Goal: Transaction & Acquisition: Book appointment/travel/reservation

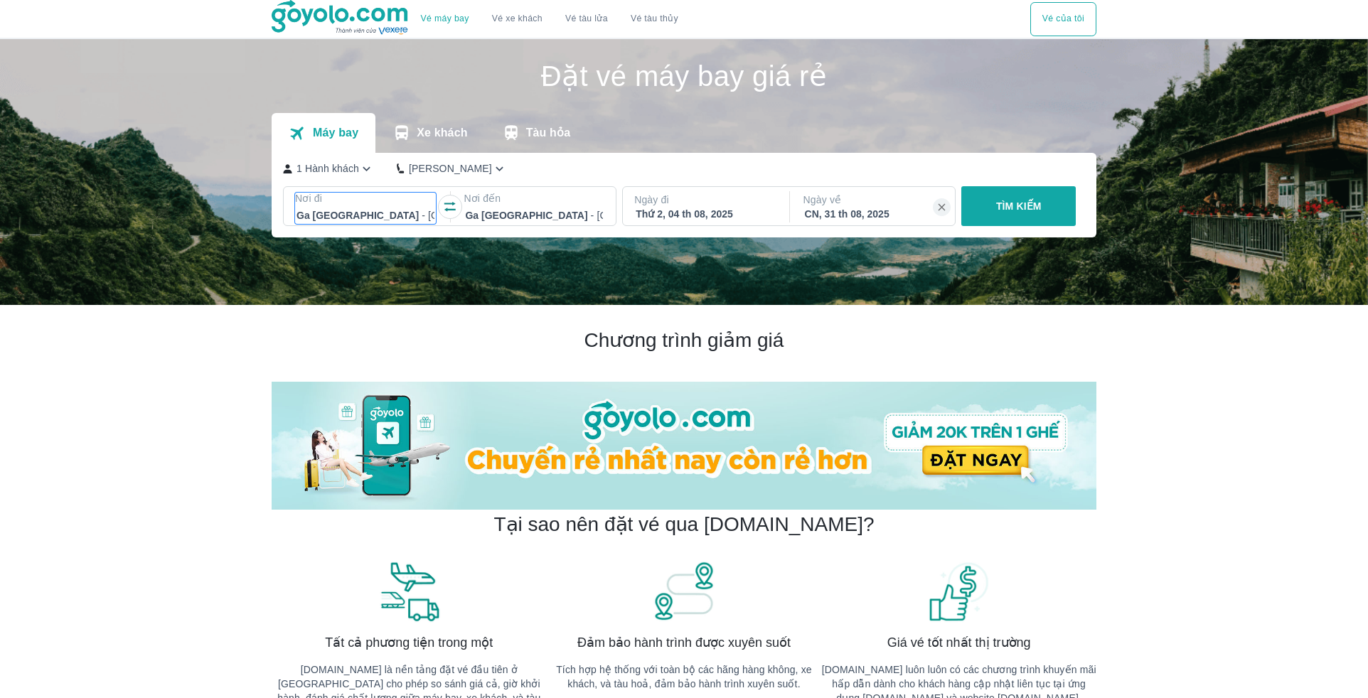
click at [389, 213] on div at bounding box center [366, 215] width 138 height 17
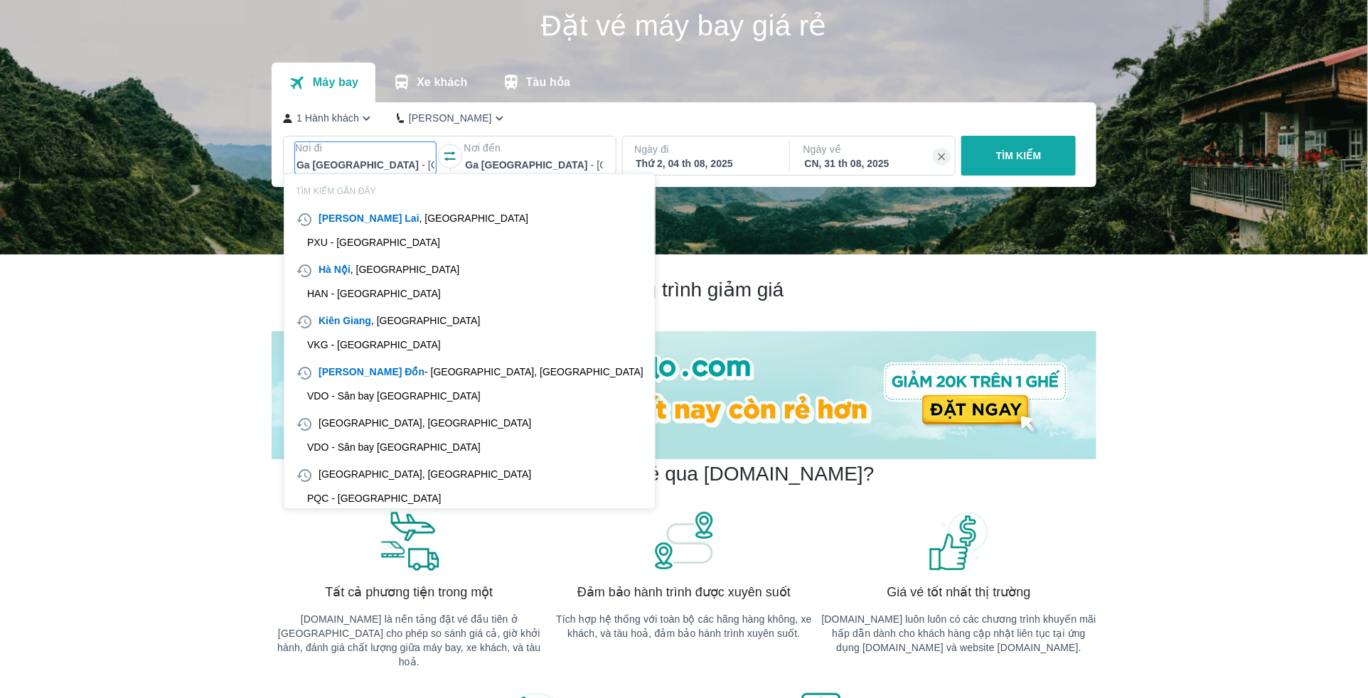
scroll to position [81, 0]
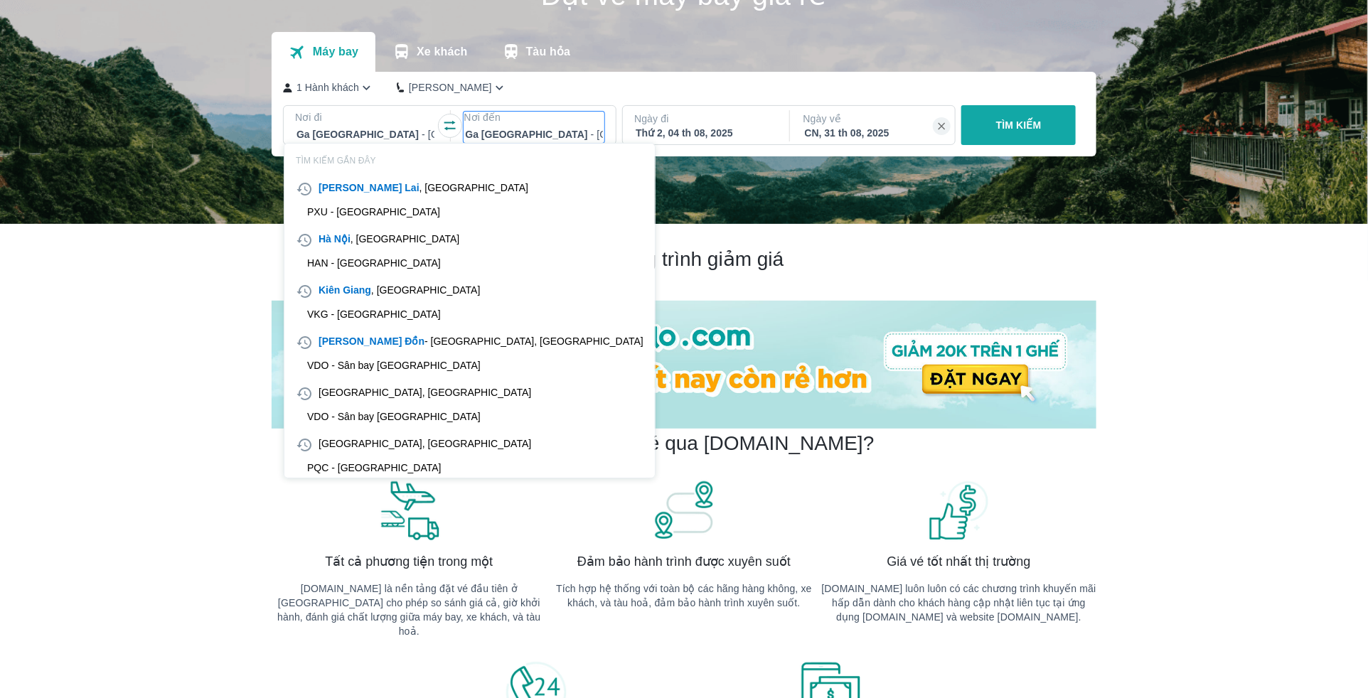
click at [590, 137] on div at bounding box center [534, 134] width 138 height 17
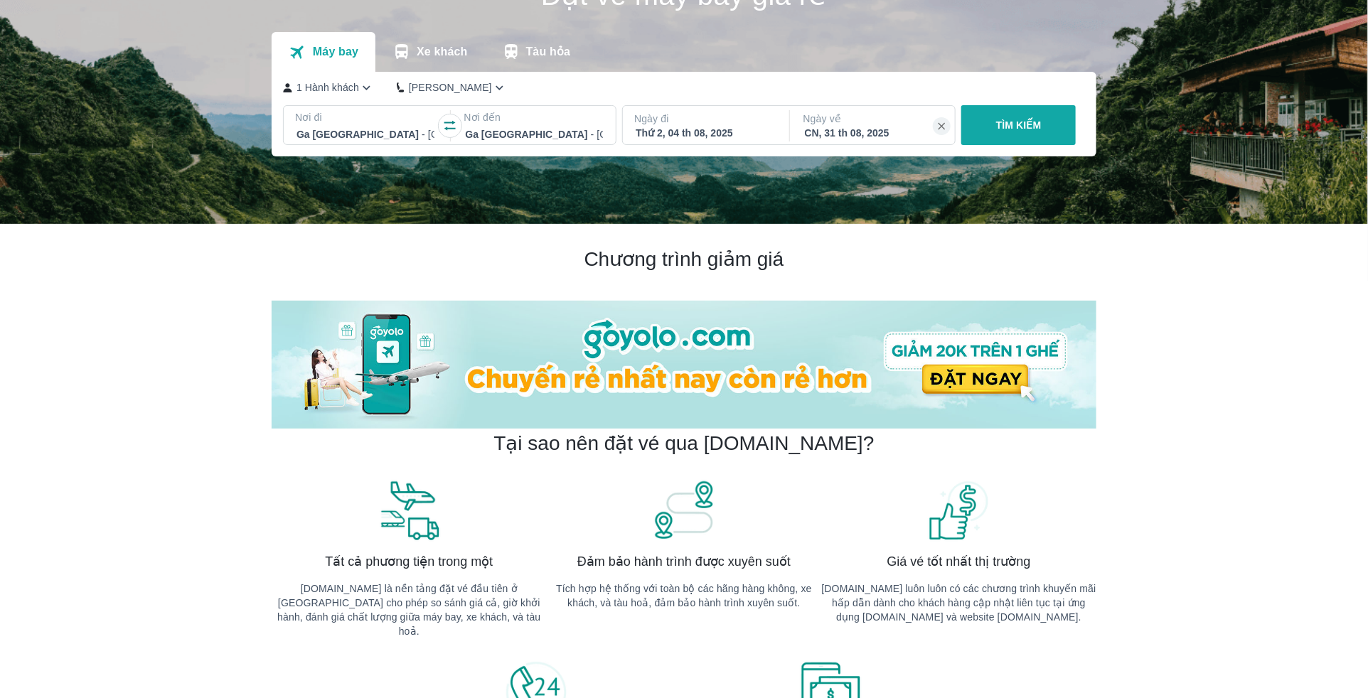
click at [755, 129] on div "Thứ 2, 04 th 08, 2025" at bounding box center [705, 133] width 138 height 14
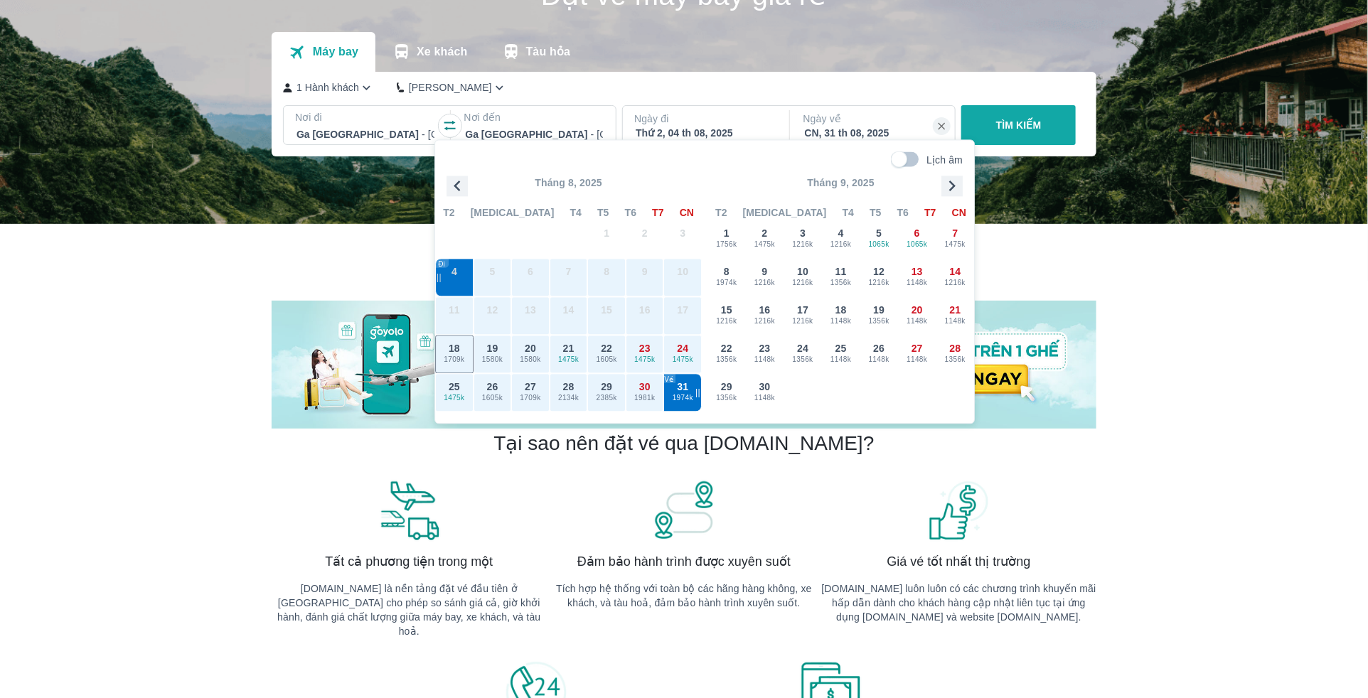
click at [1020, 261] on h2 "Chương trình giảm giá" at bounding box center [684, 260] width 825 height 26
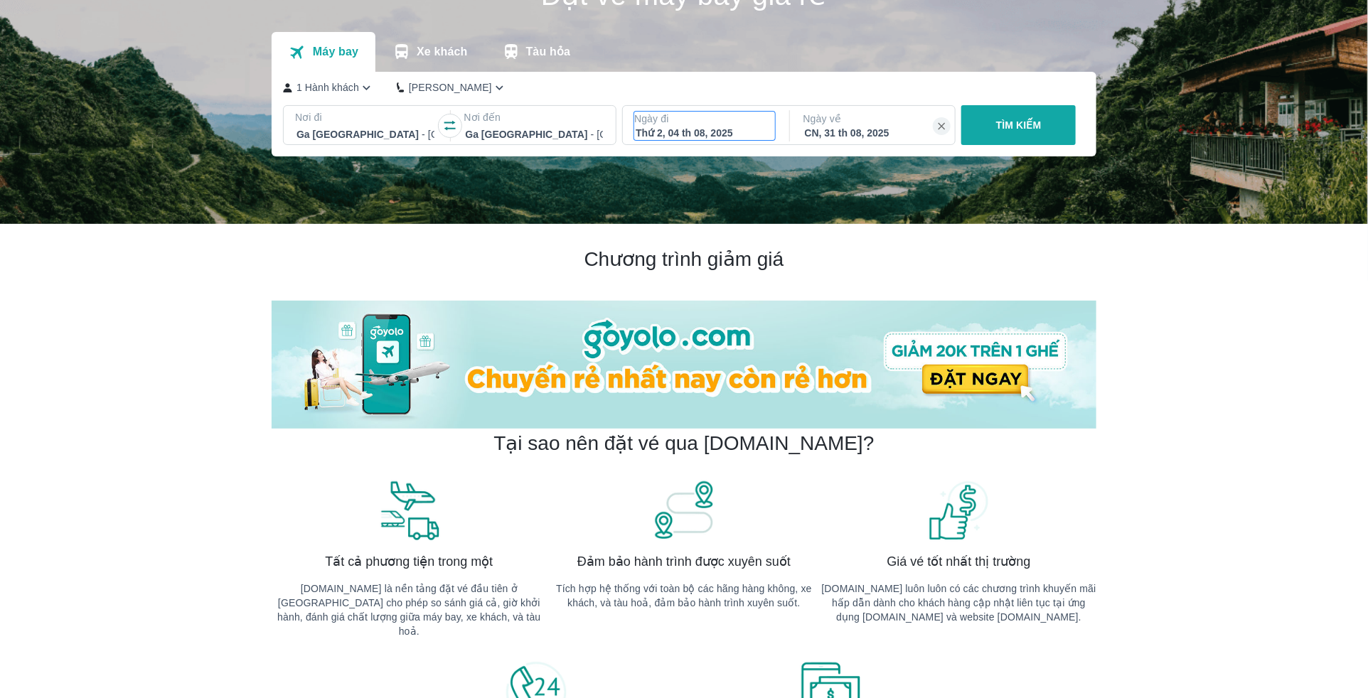
click at [712, 129] on div "Thứ 2, 04 th 08, 2025" at bounding box center [705, 133] width 138 height 14
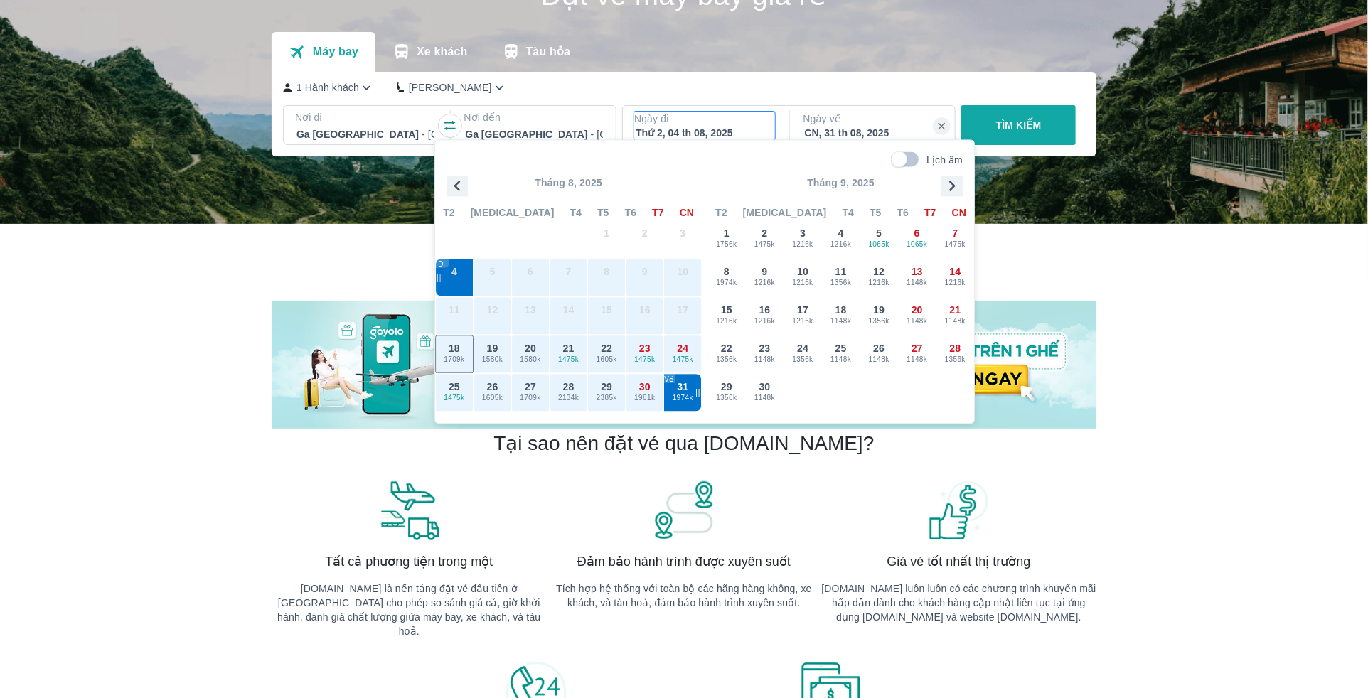
click at [956, 180] on icon "button" at bounding box center [951, 186] width 21 height 21
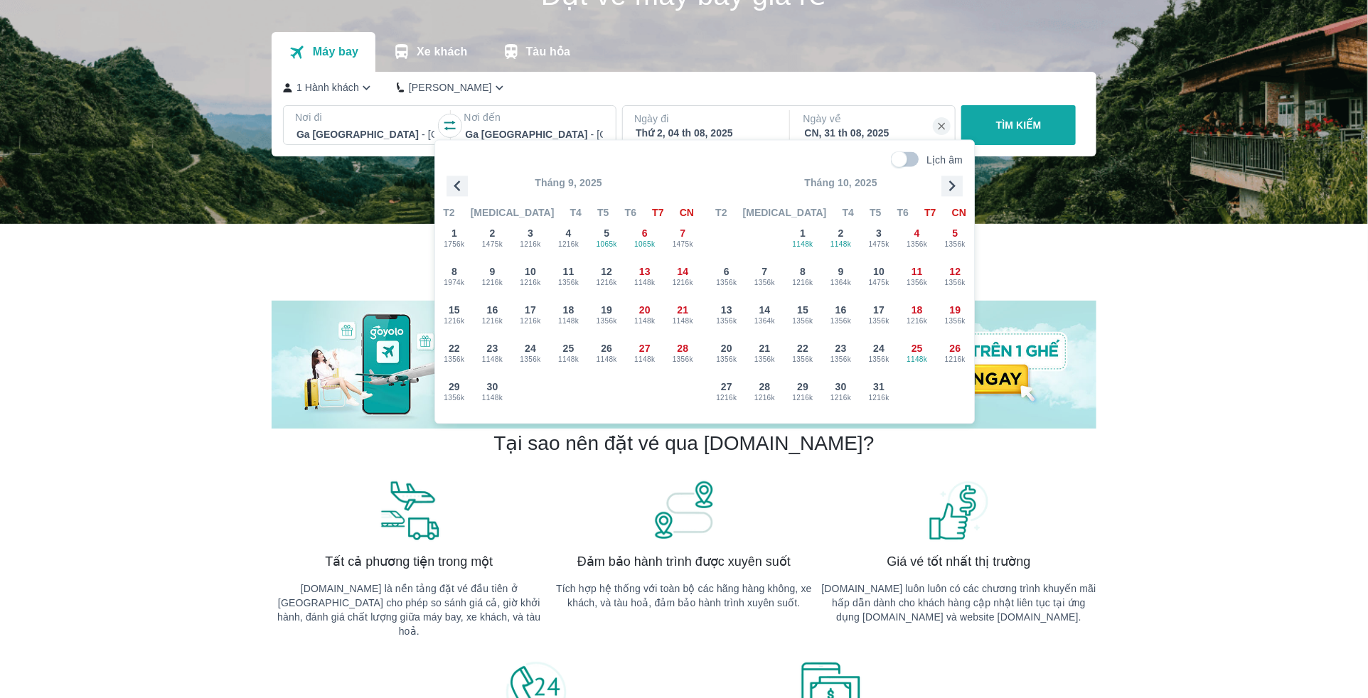
click at [956, 181] on icon "button" at bounding box center [951, 186] width 21 height 21
click at [495, 128] on div at bounding box center [534, 134] width 138 height 17
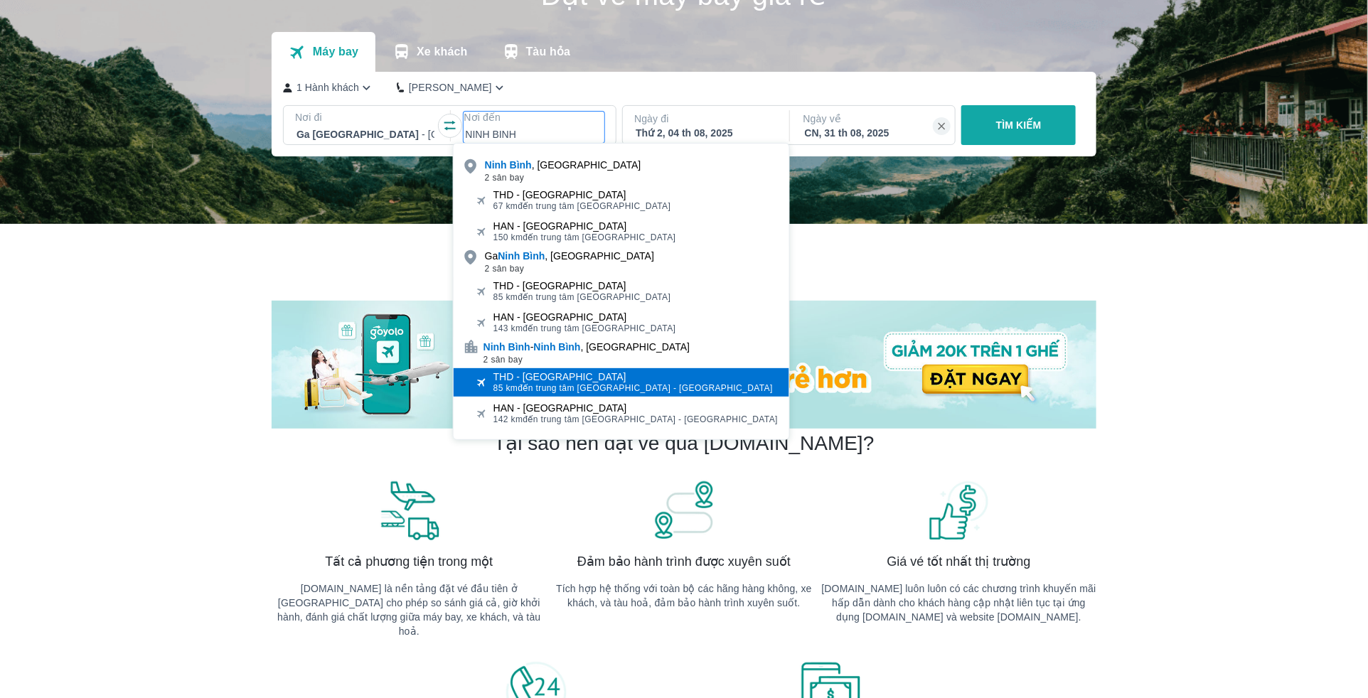
type input "NINH BINH"
click at [592, 388] on span "85 km đến trung tâm [GEOGRAPHIC_DATA] - [GEOGRAPHIC_DATA]" at bounding box center [632, 388] width 279 height 11
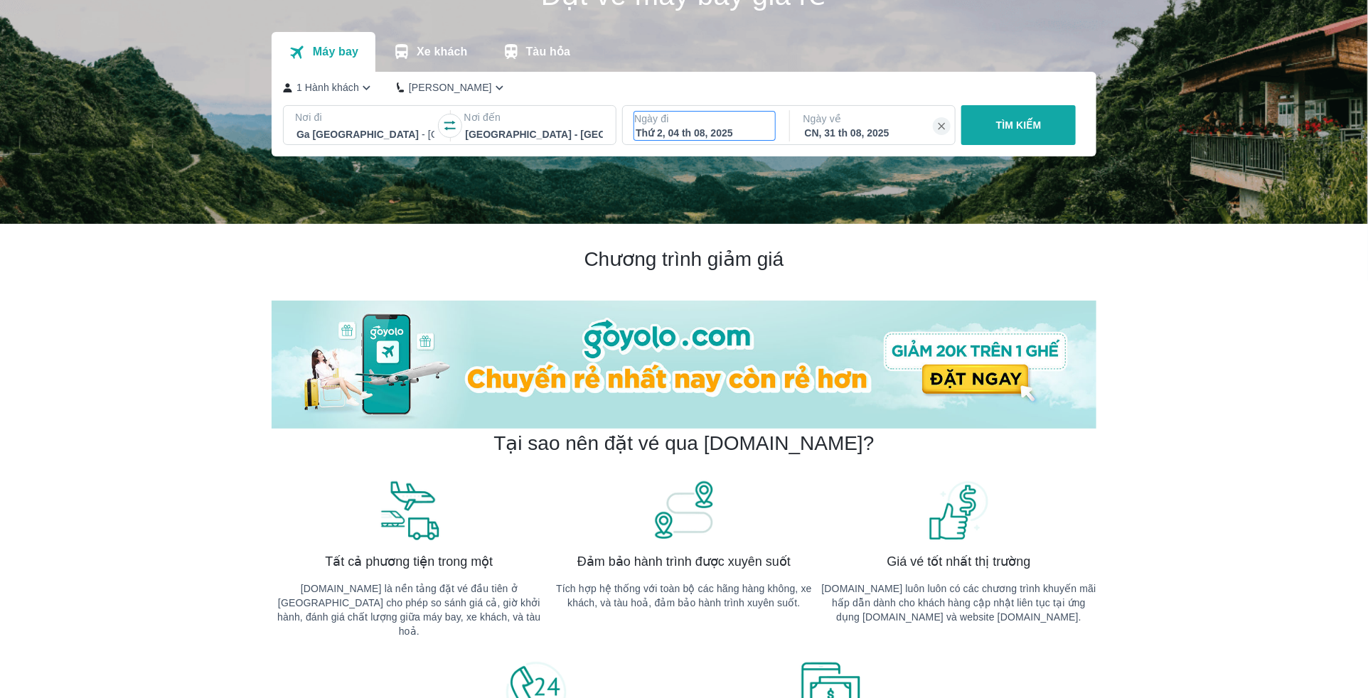
click at [749, 132] on div "Thứ 2, 04 th 08, 2025" at bounding box center [705, 133] width 138 height 14
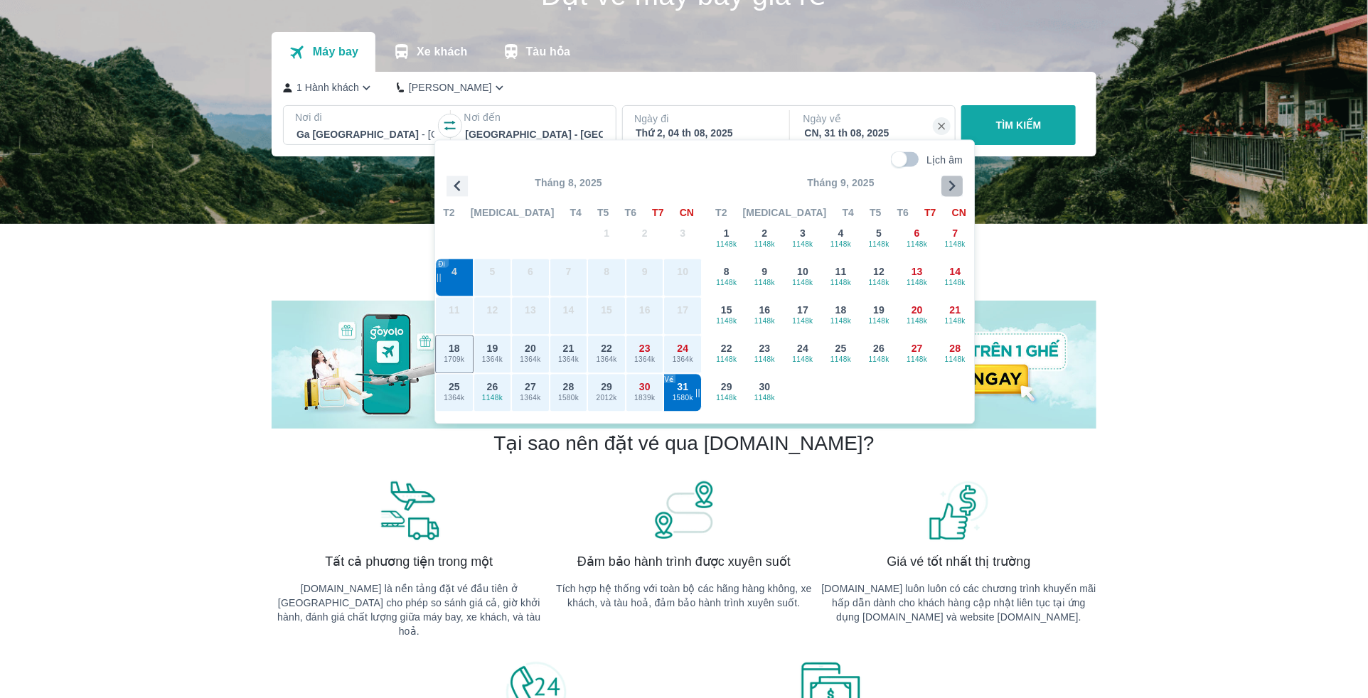
click at [952, 186] on icon "button" at bounding box center [951, 186] width 21 height 21
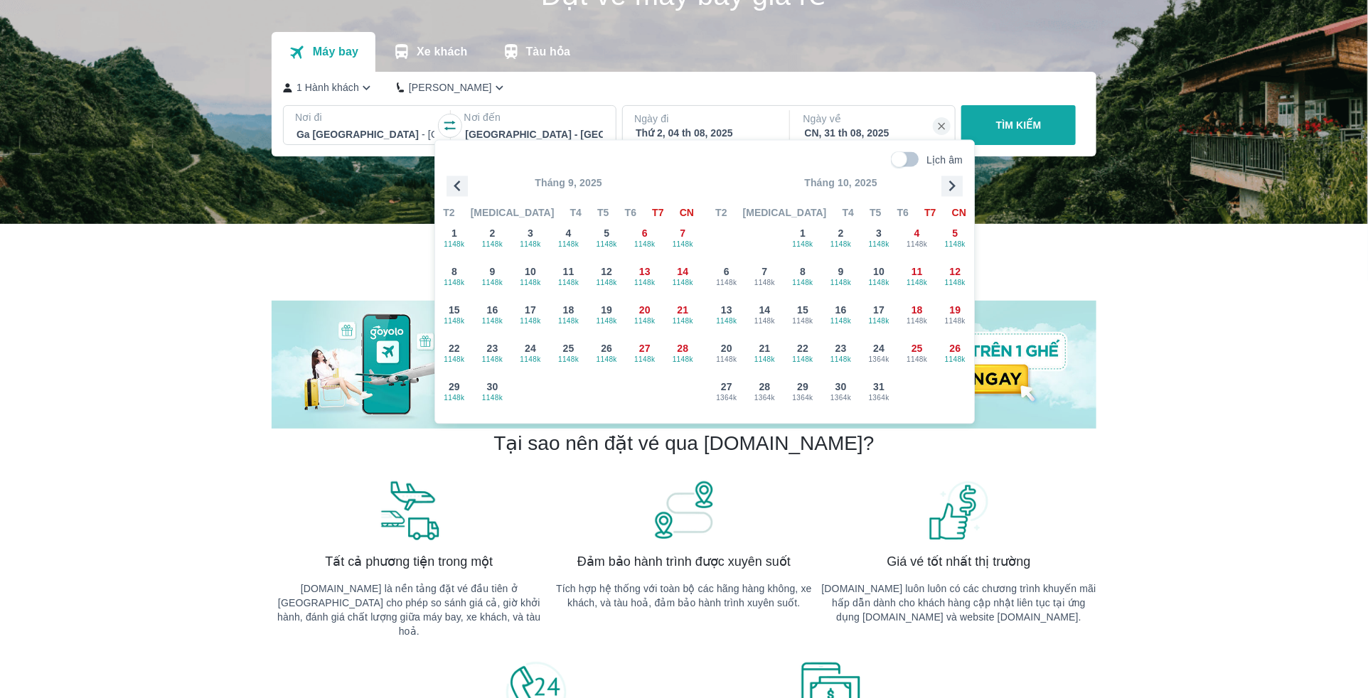
click at [952, 186] on icon "button" at bounding box center [952, 186] width 6 height 11
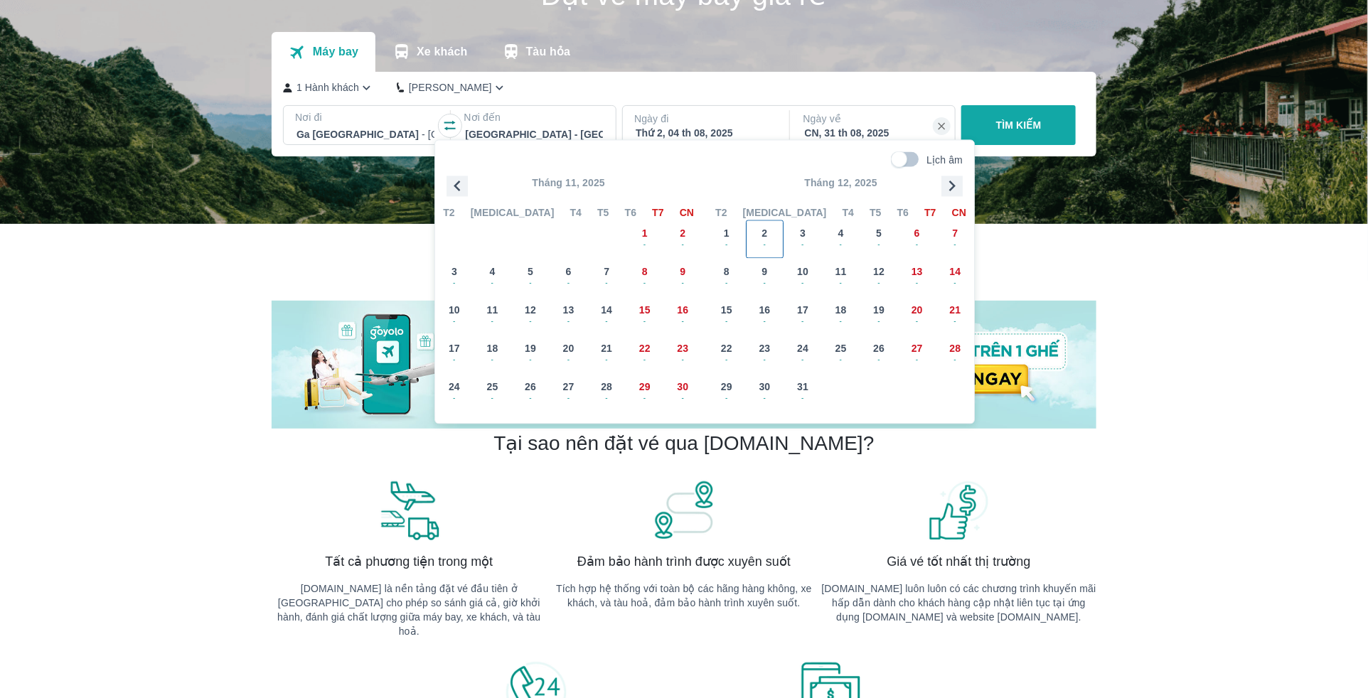
click at [777, 235] on div "2 -" at bounding box center [765, 239] width 37 height 37
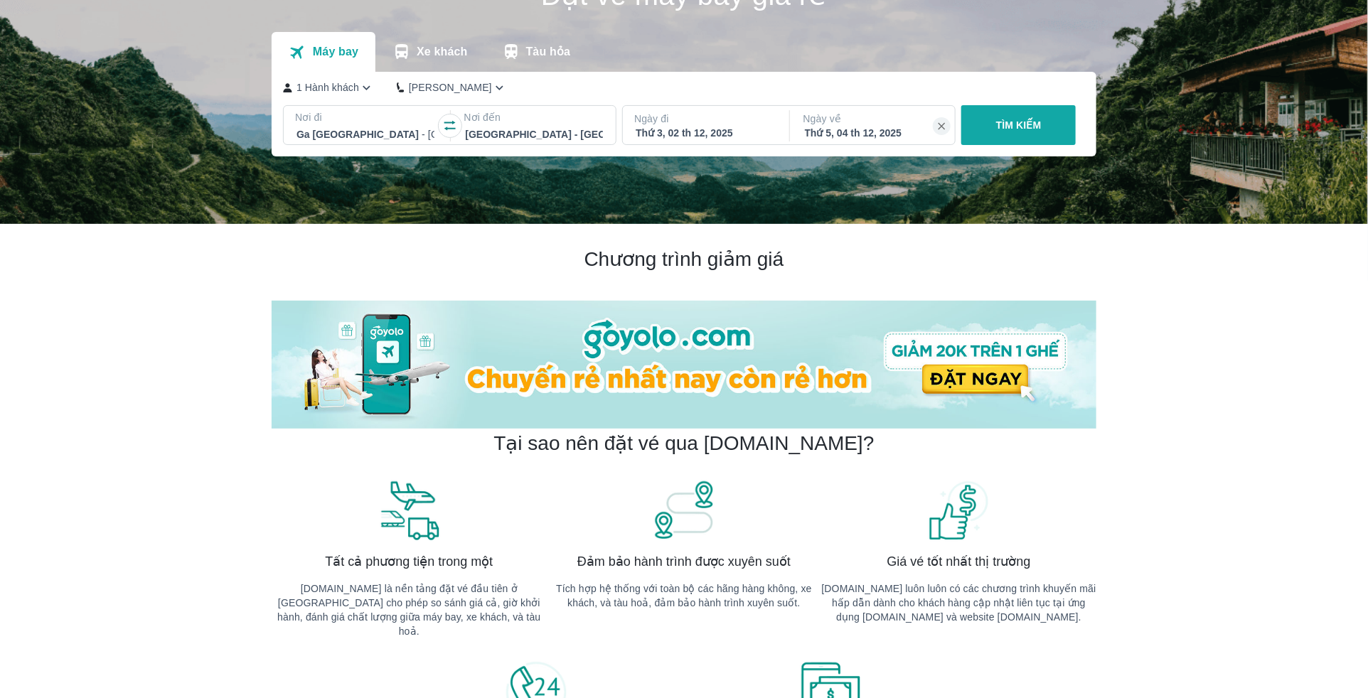
click at [903, 123] on p "Ngày về" at bounding box center [873, 119] width 141 height 14
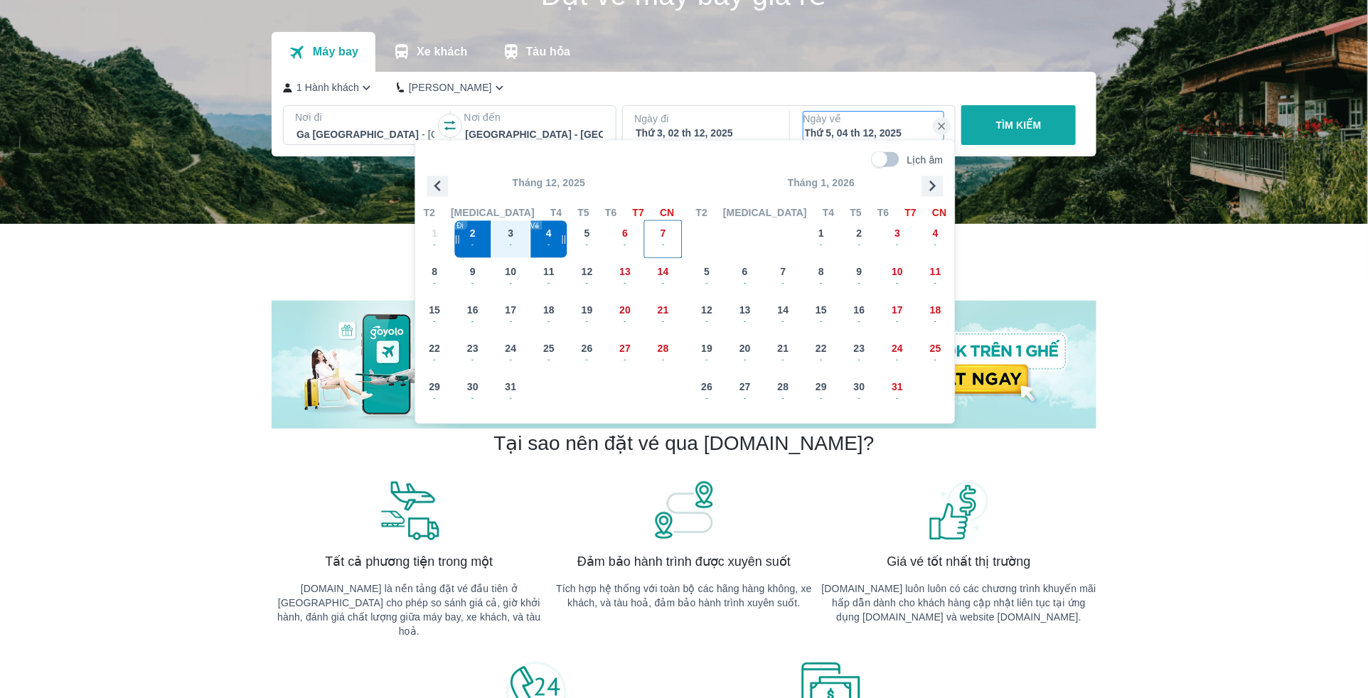
click at [666, 240] on span "-" at bounding box center [663, 244] width 37 height 11
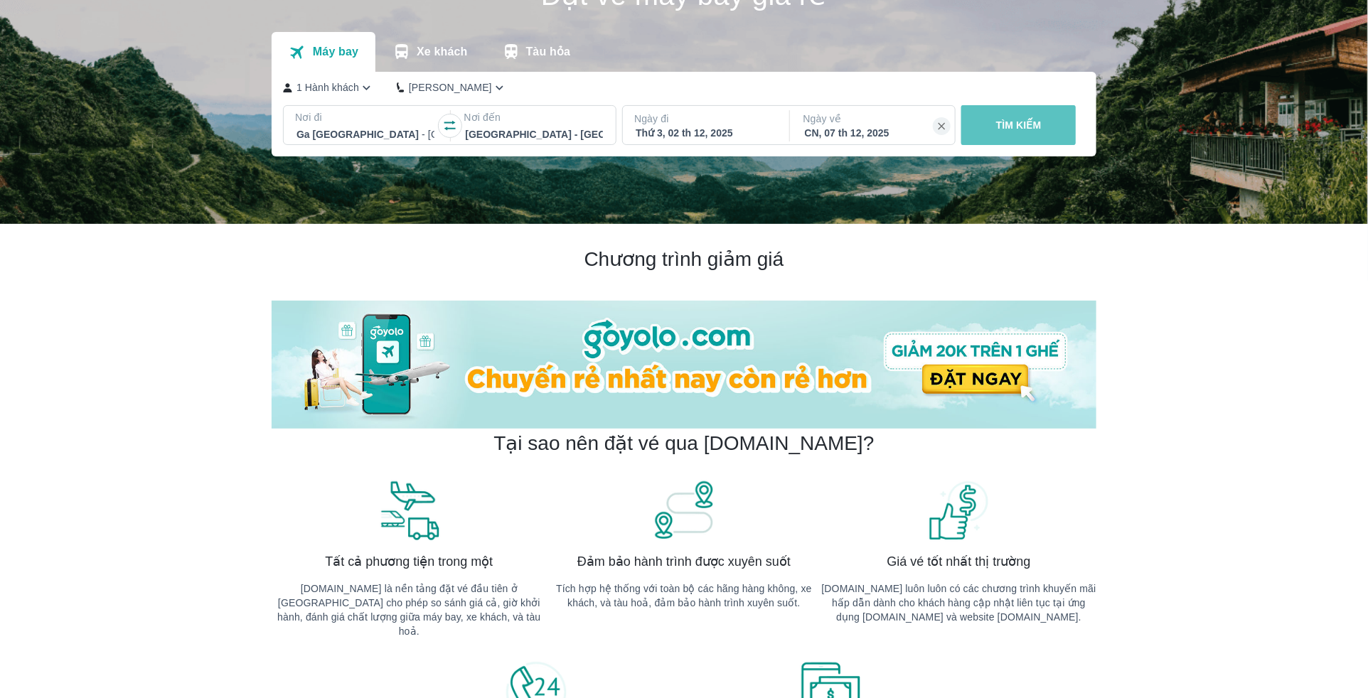
click at [995, 116] on button "TÌM KIẾM" at bounding box center [1018, 125] width 114 height 40
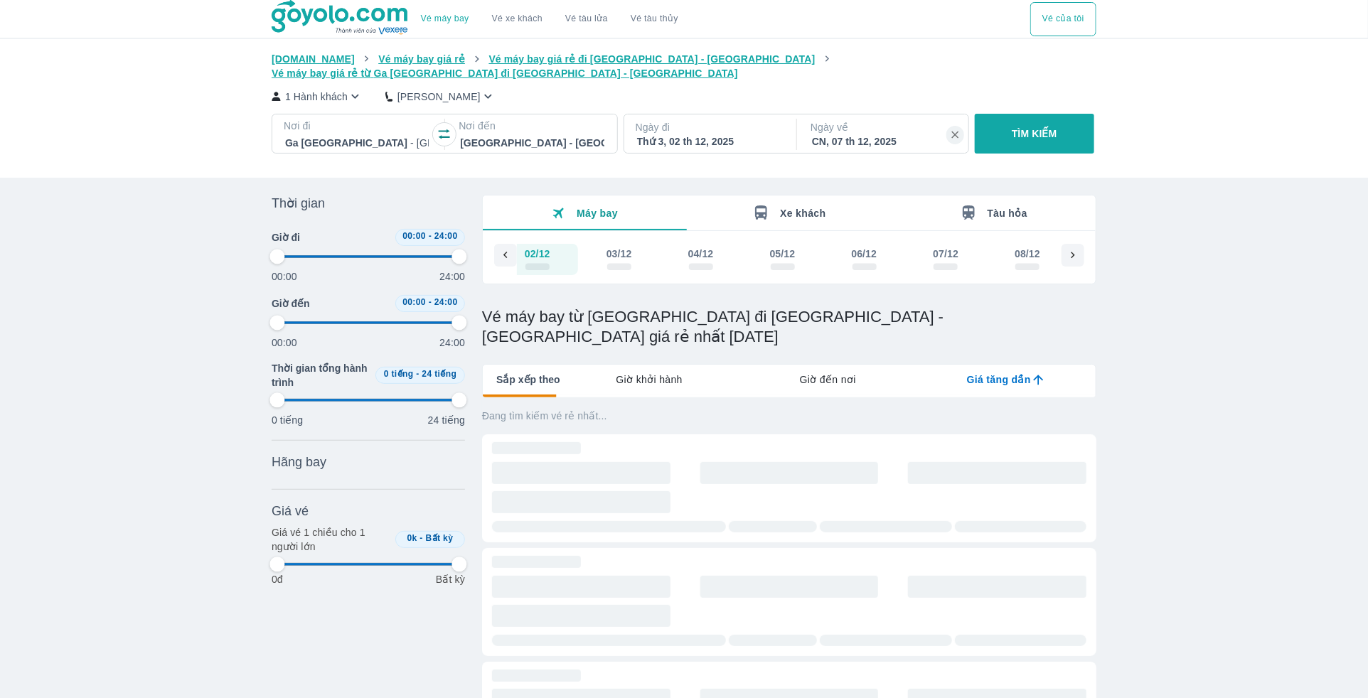
scroll to position [0, 8665]
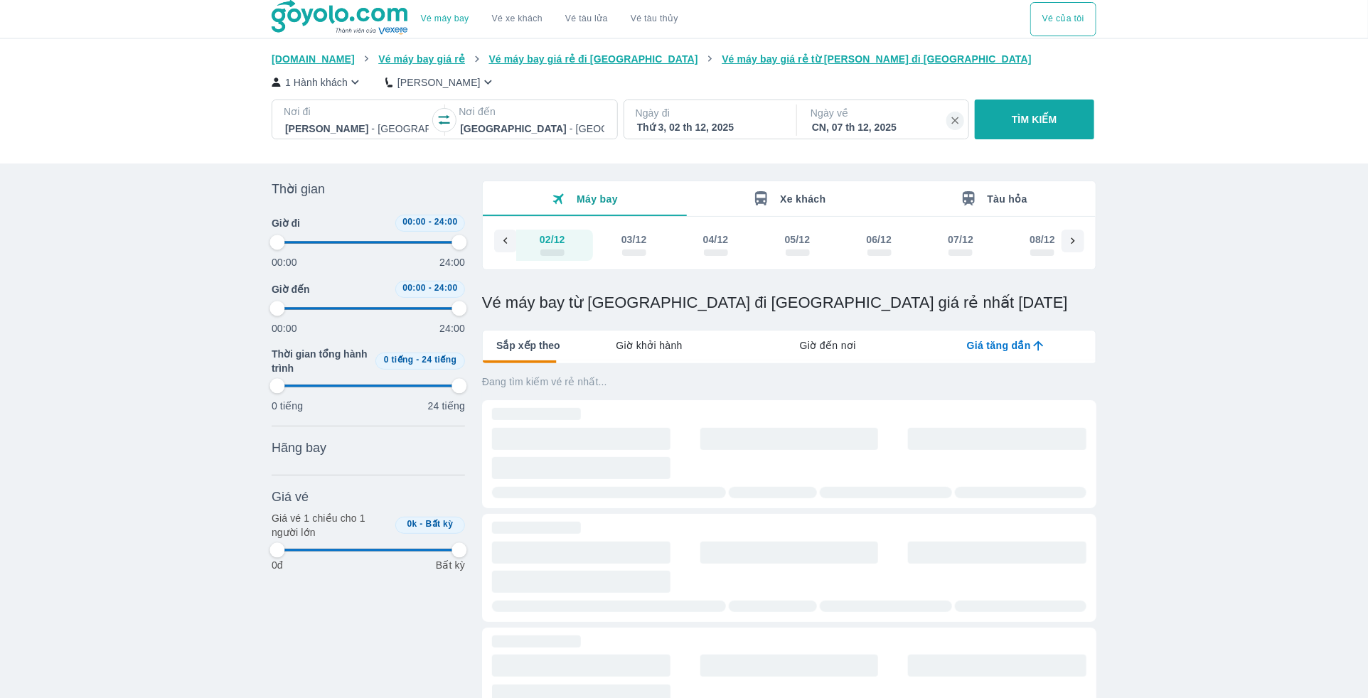
type input "97.9166666666667"
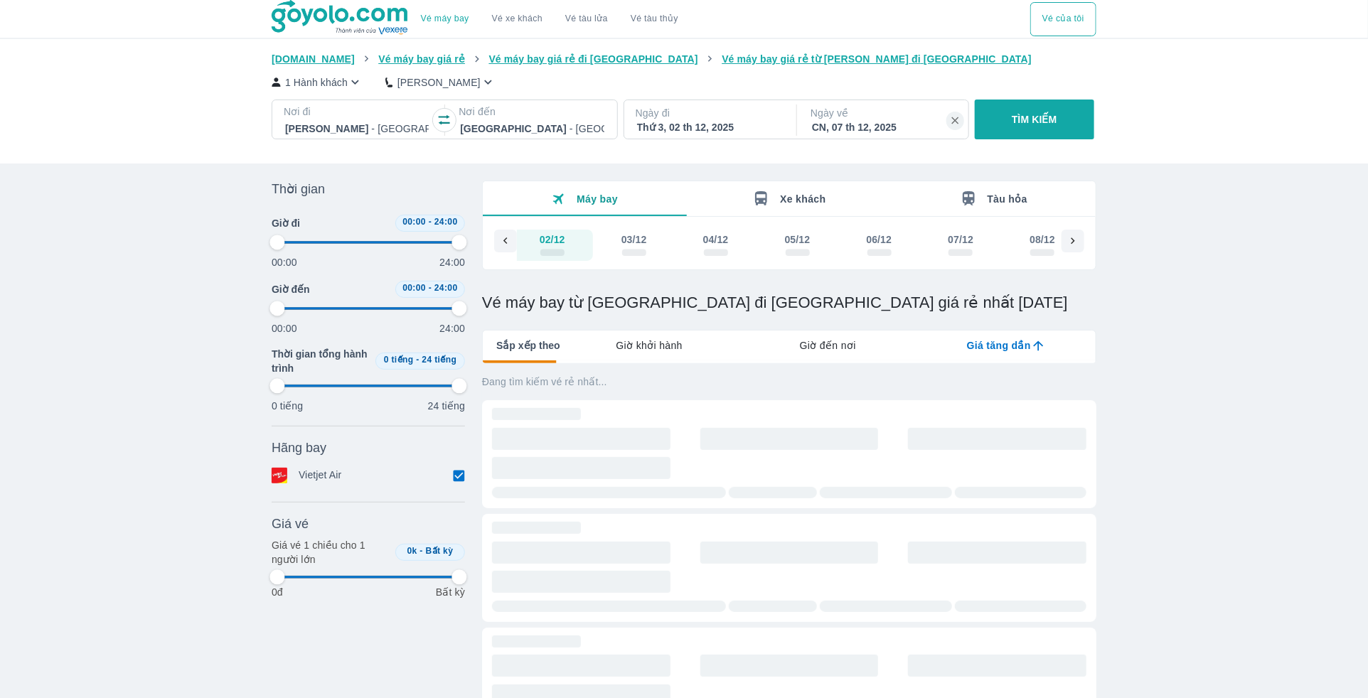
type input "97.9166666666667"
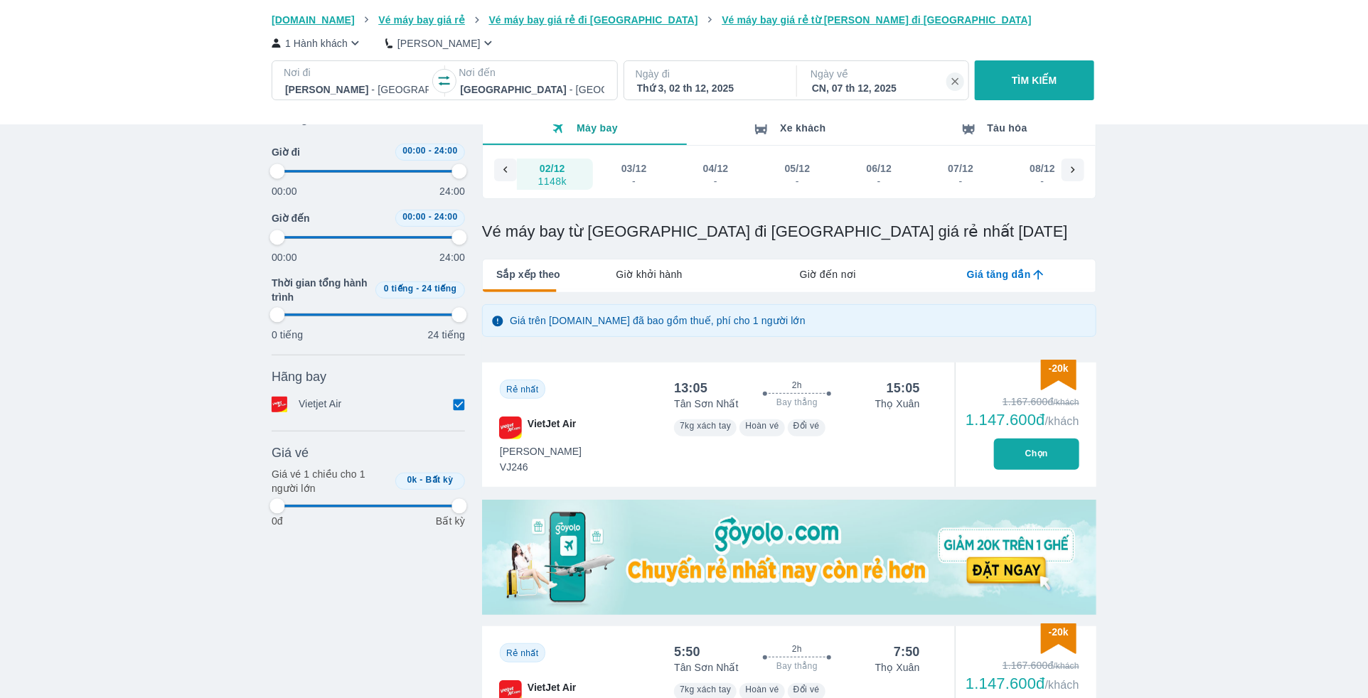
type input "97.9166666666667"
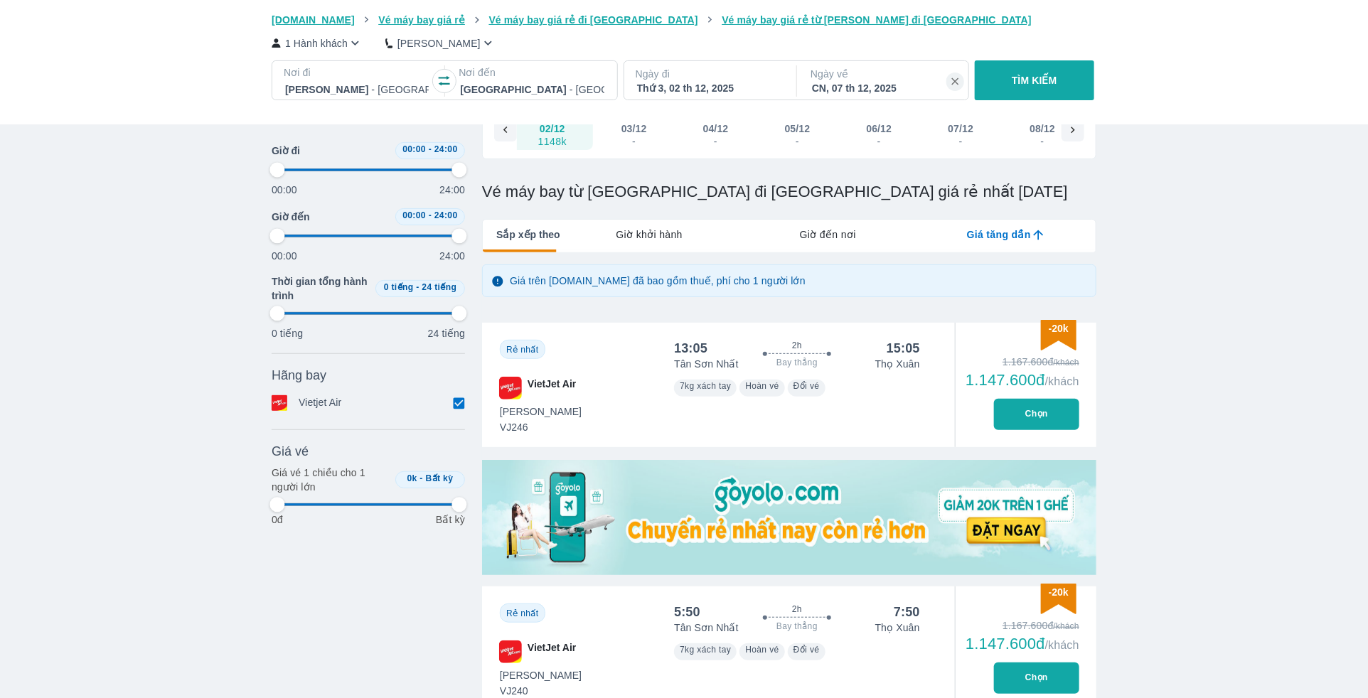
type input "97.9166666666667"
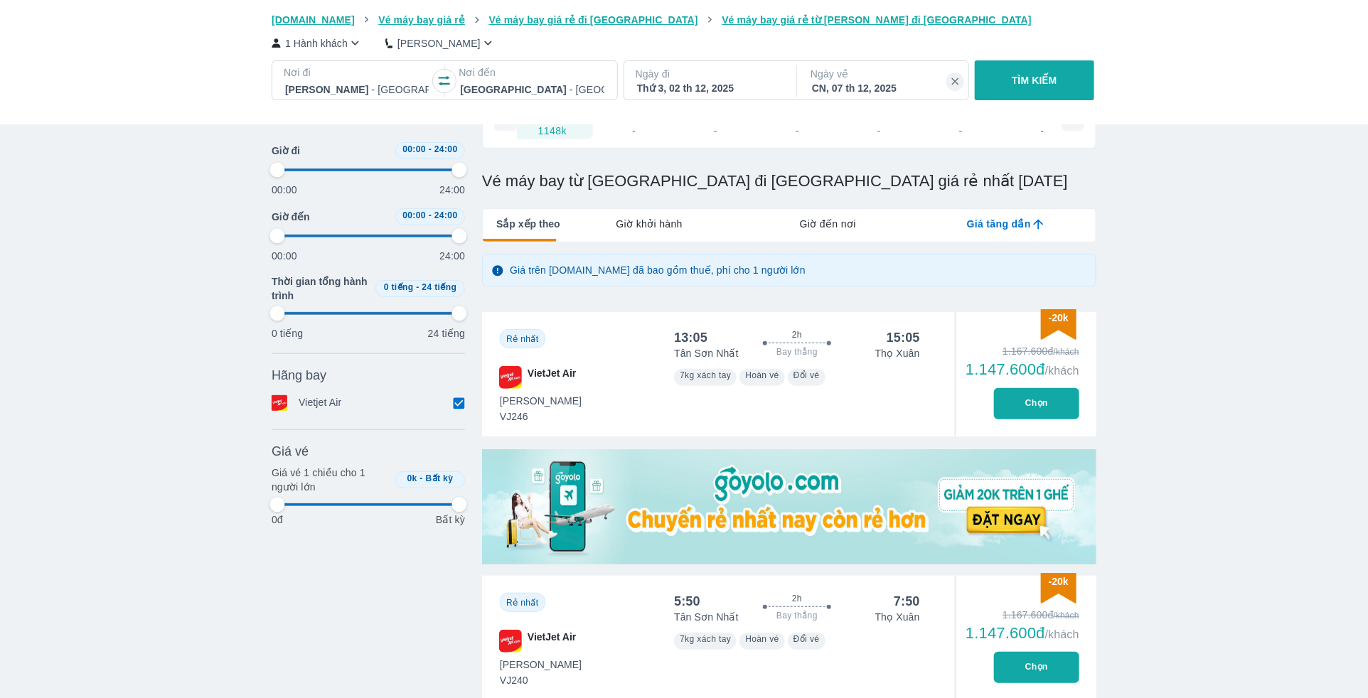
type input "97.9166666666667"
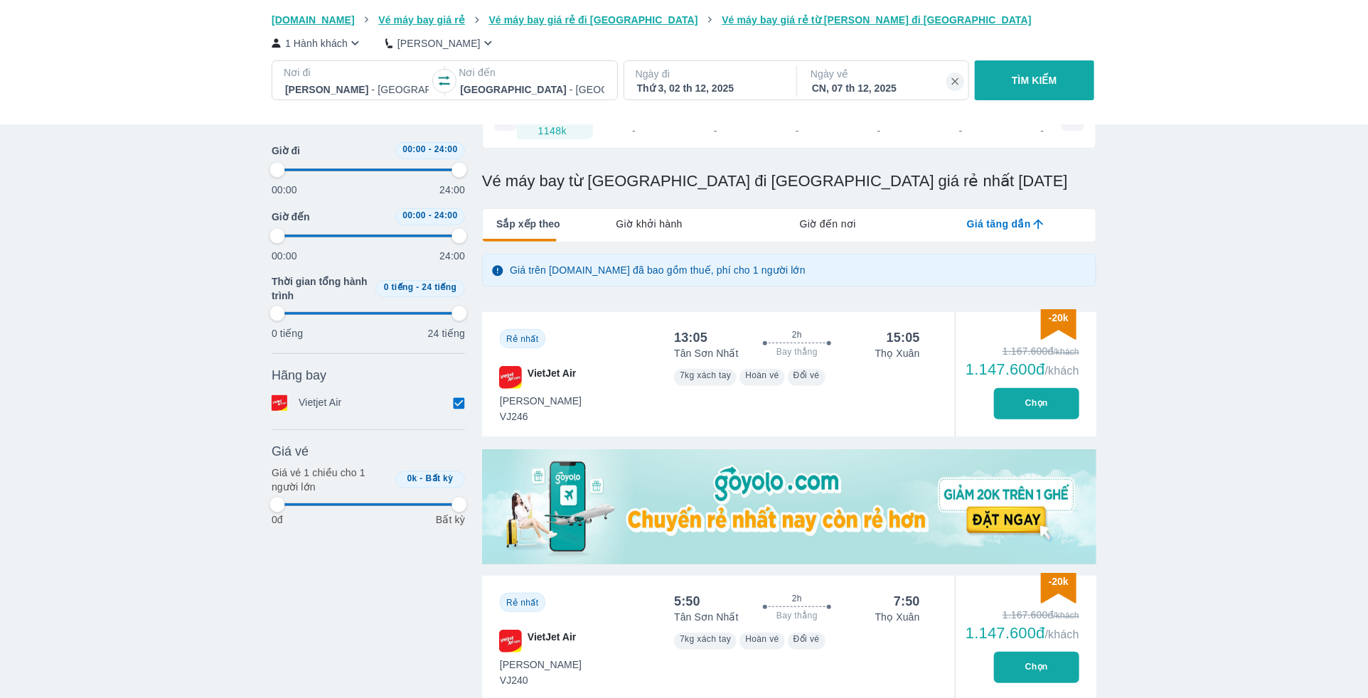
type input "97.9166666666667"
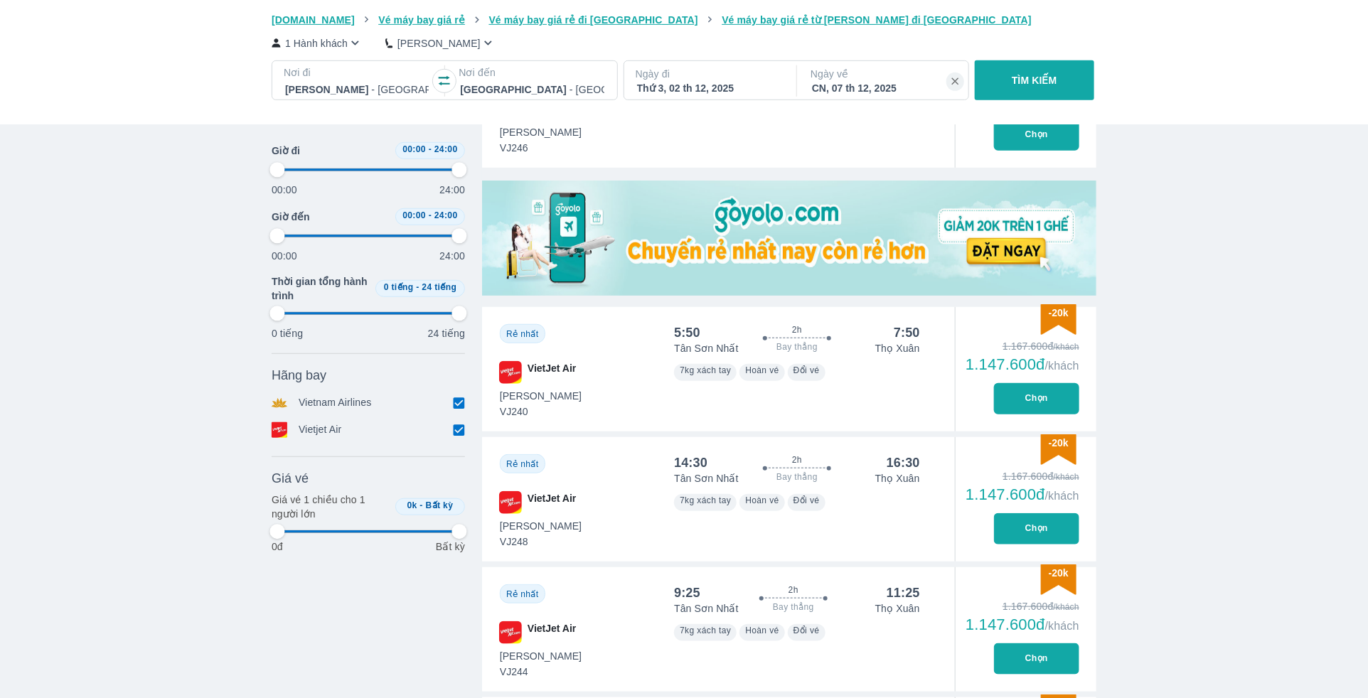
scroll to position [391, 0]
type input "97.9166666666667"
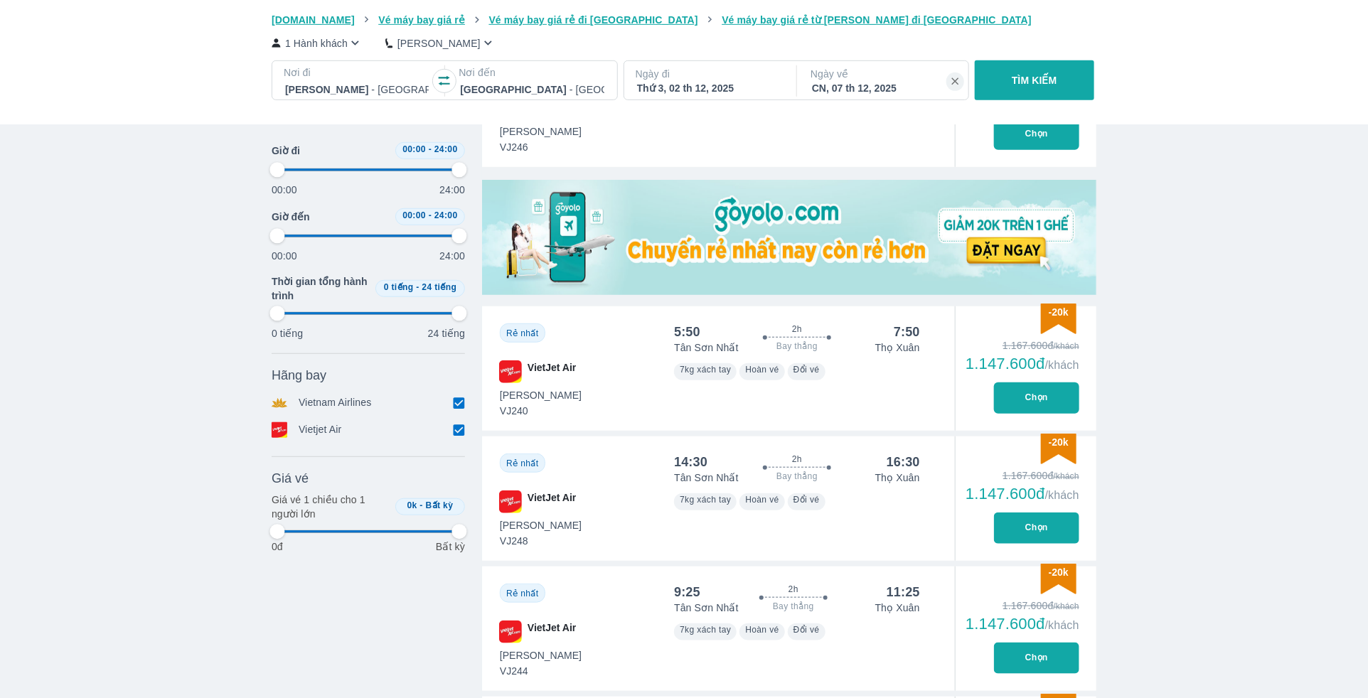
type input "97.9166666666667"
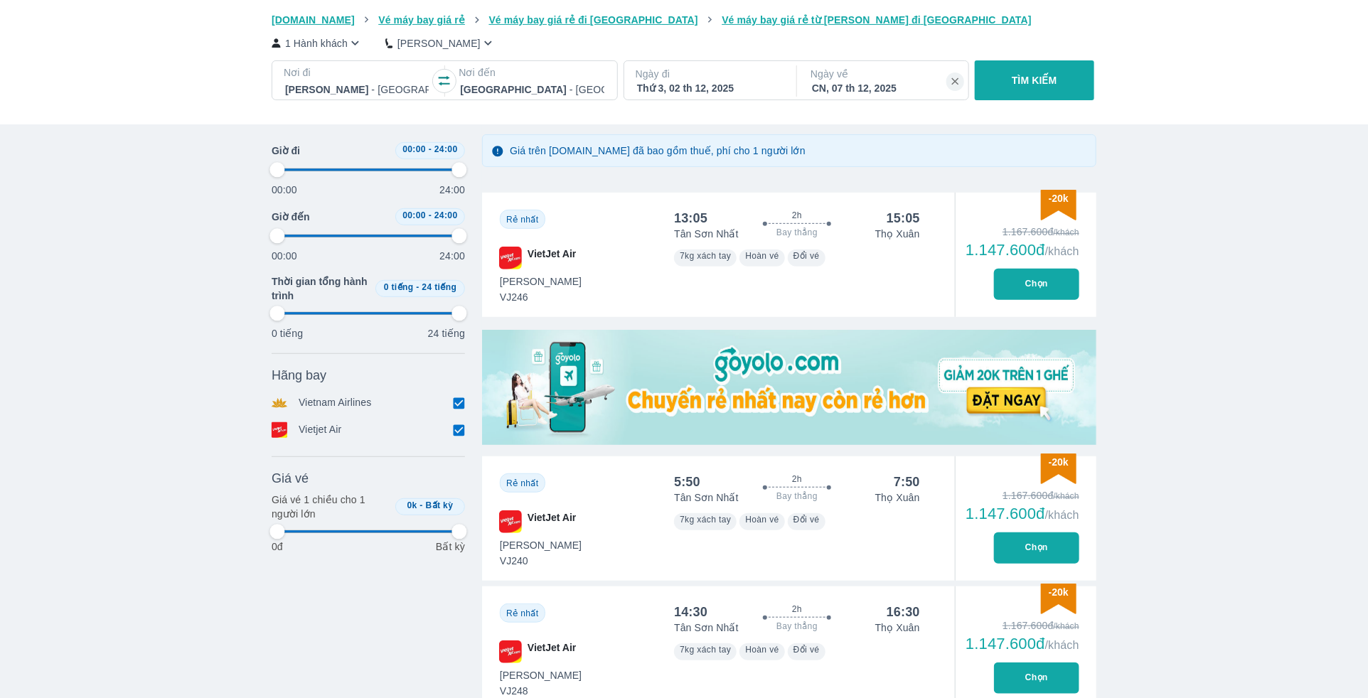
type input "97.9166666666667"
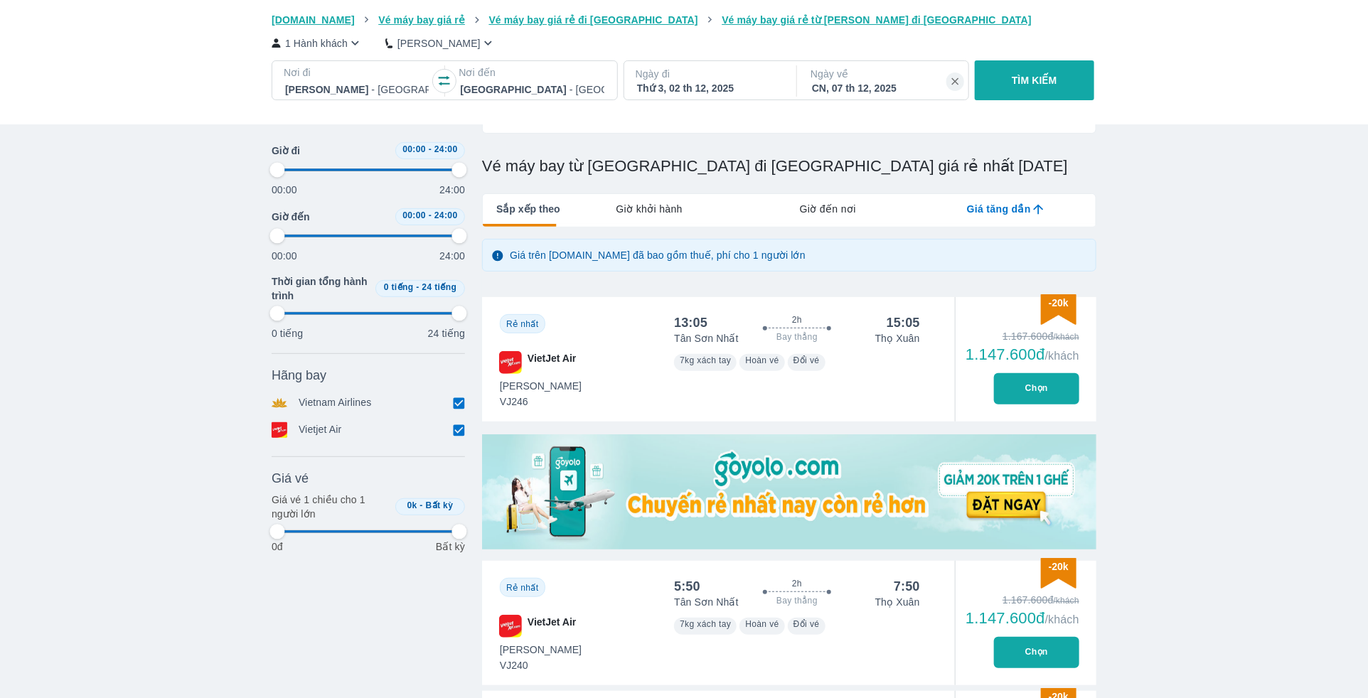
type input "97.9166666666667"
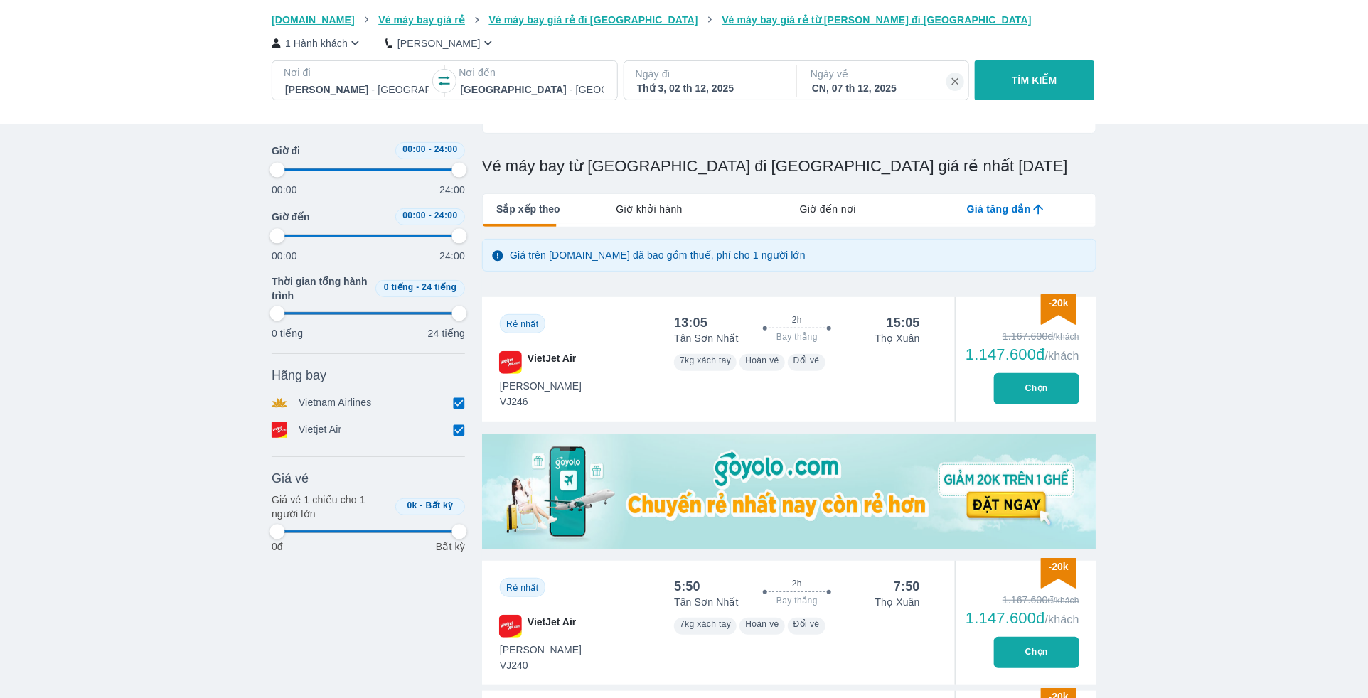
type input "97.9166666666667"
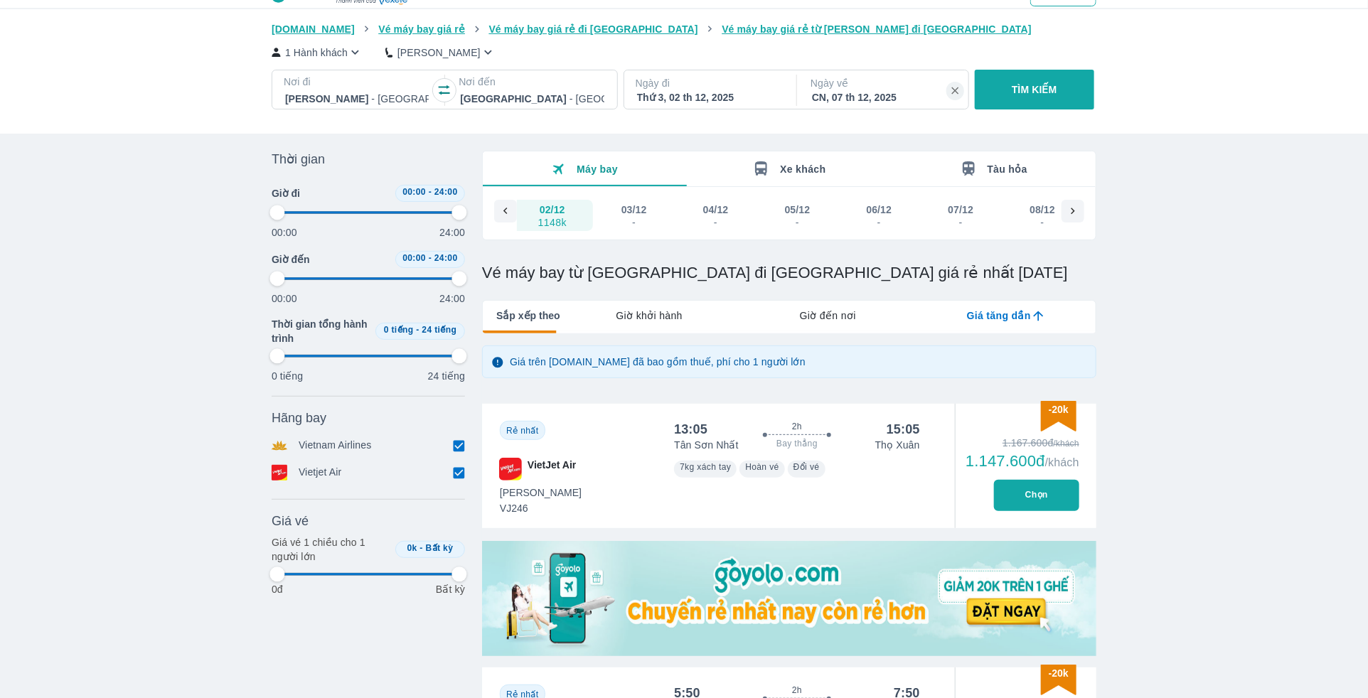
scroll to position [18, 0]
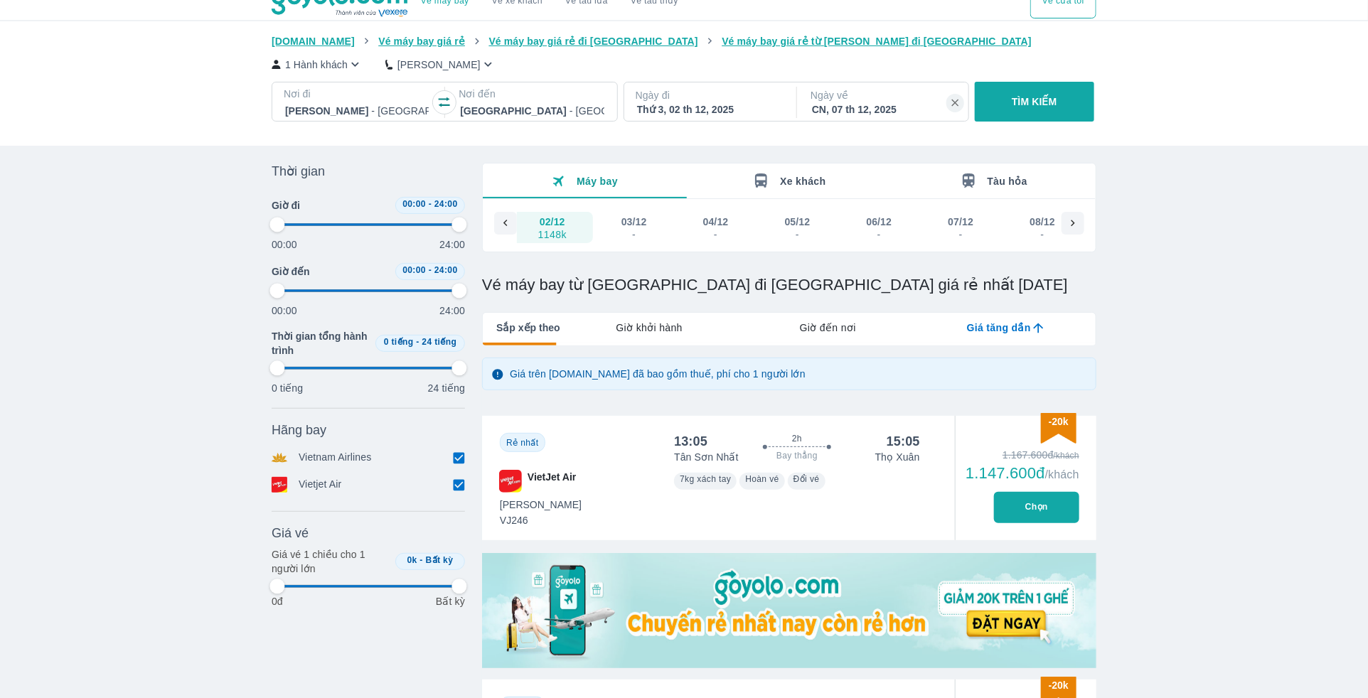
type input "97.9166666666667"
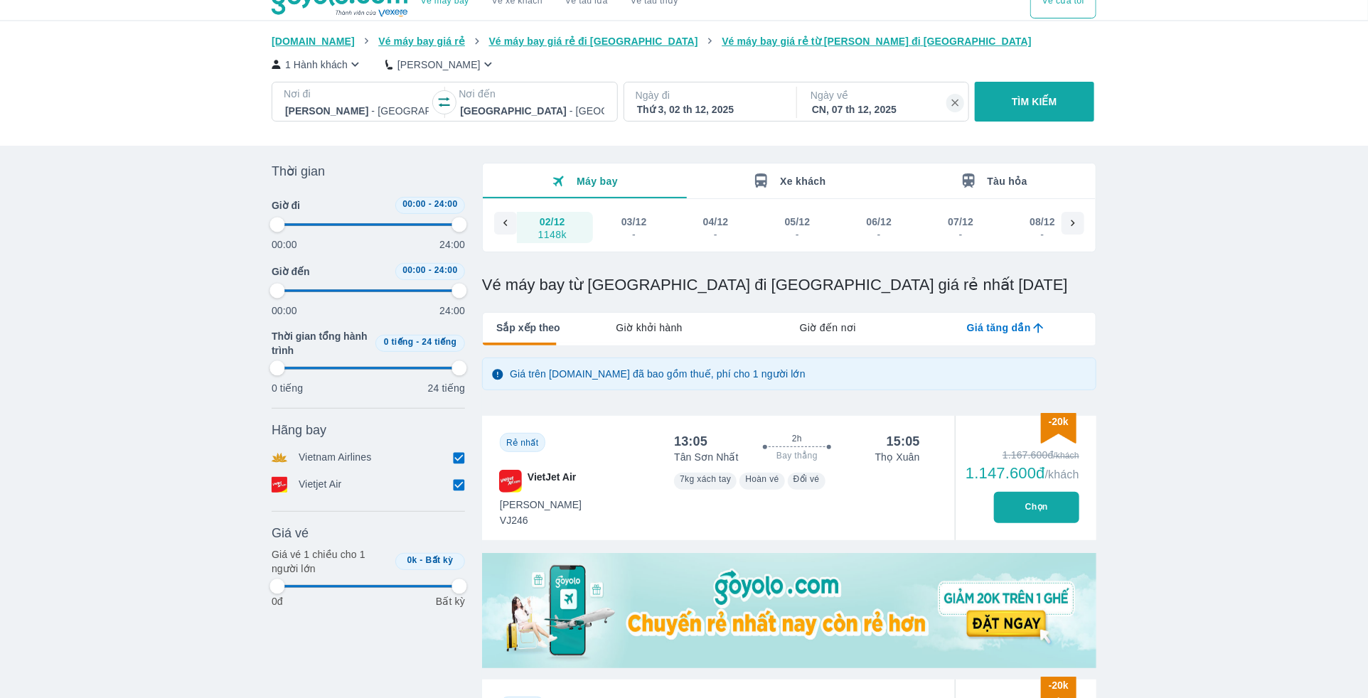
type input "97.9166666666667"
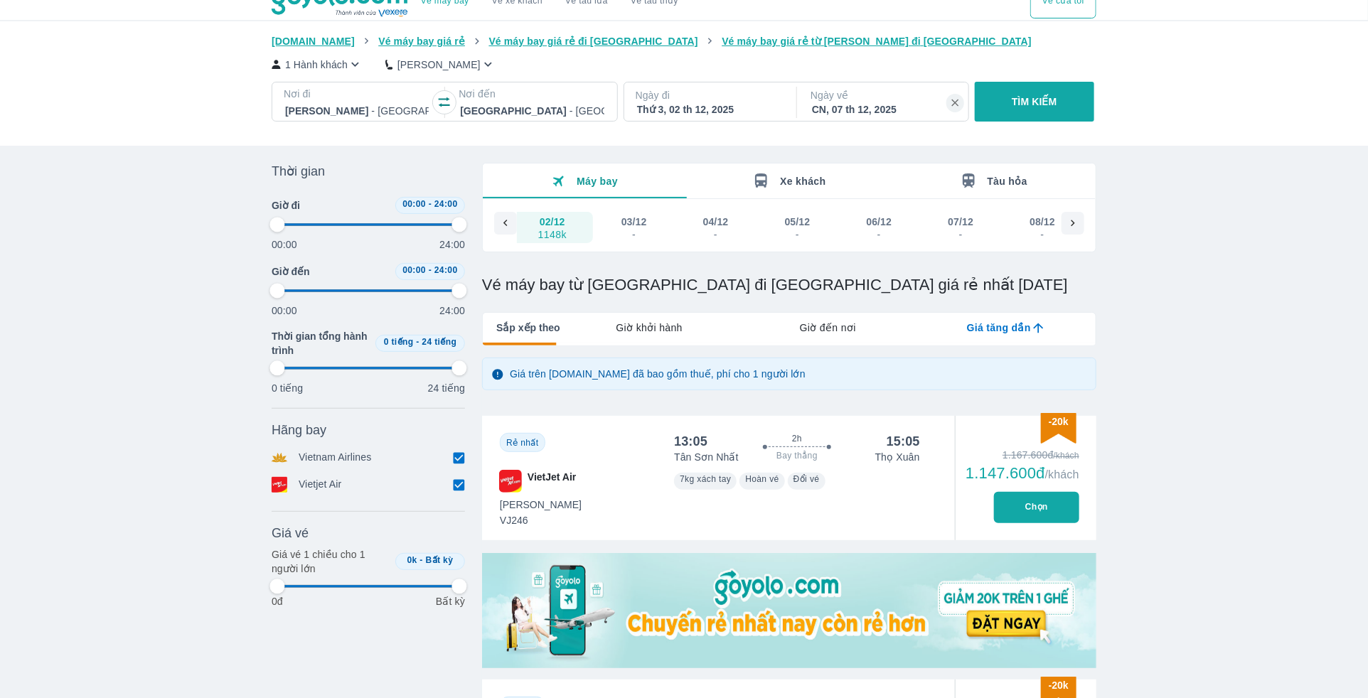
type input "97.9166666666667"
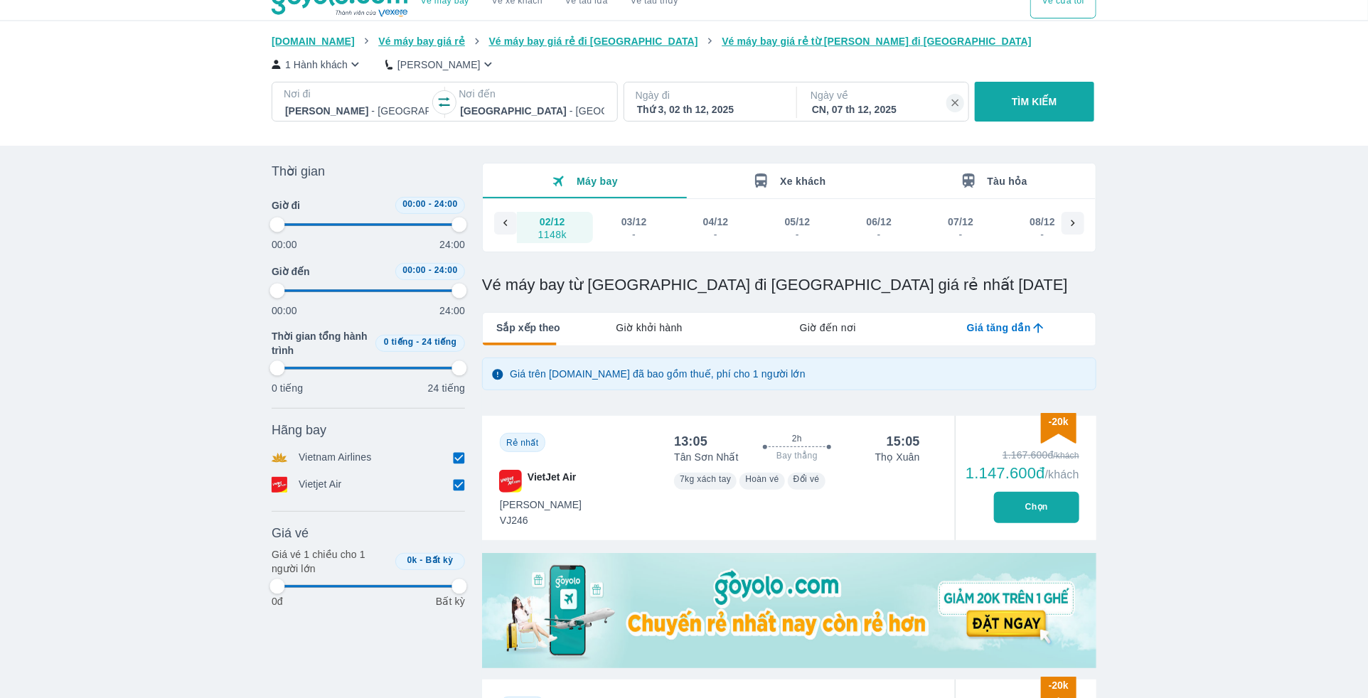
type input "97.9166666666667"
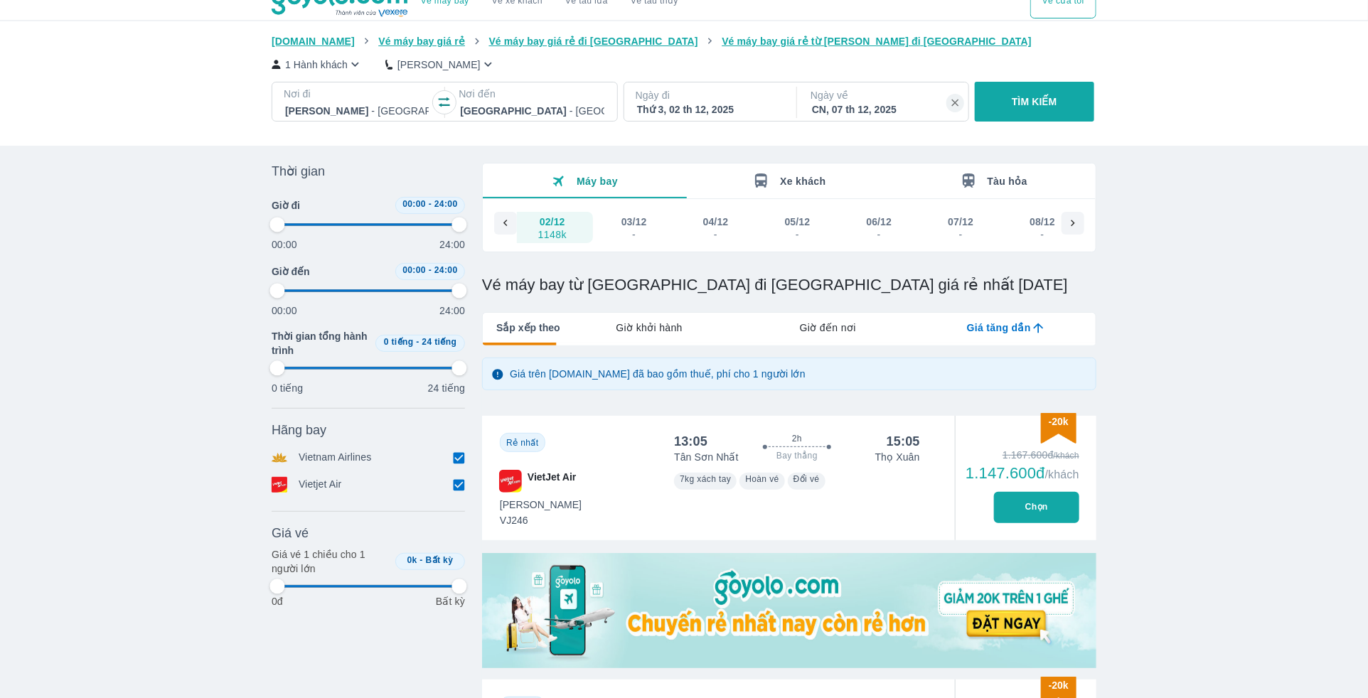
type input "97.9166666666667"
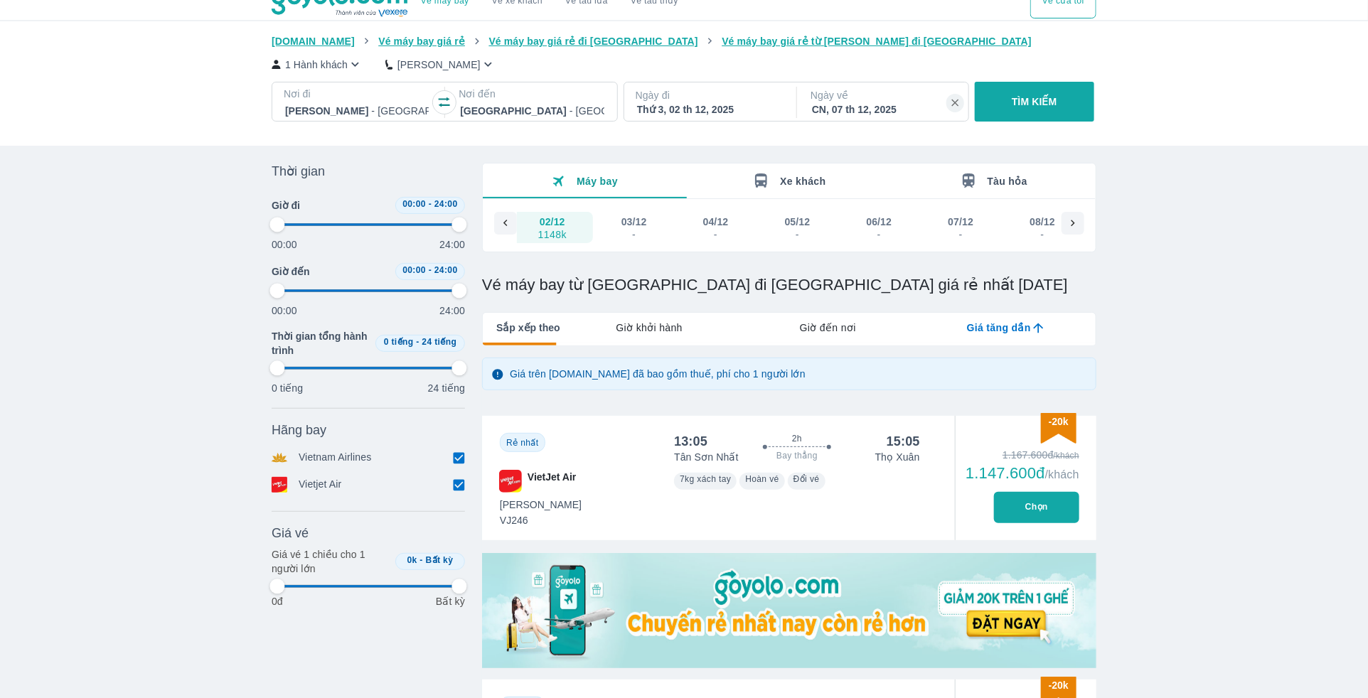
type input "97.9166666666667"
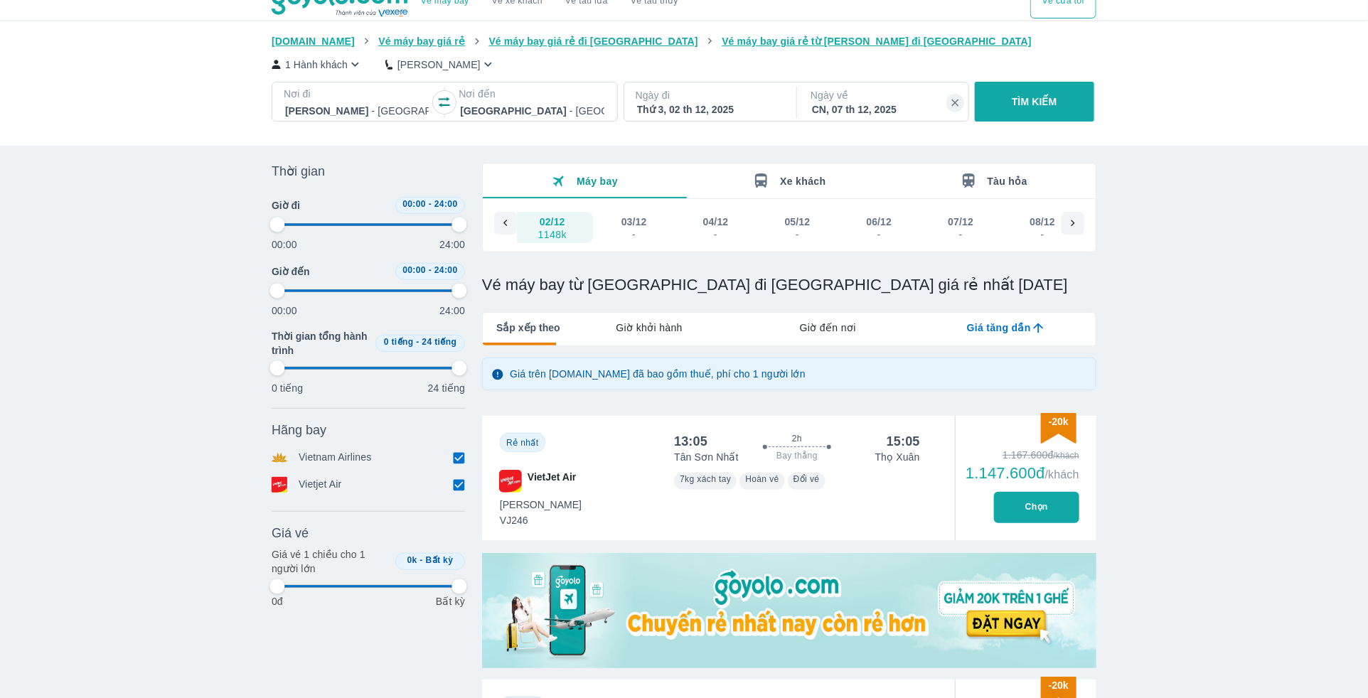
type input "97.9166666666667"
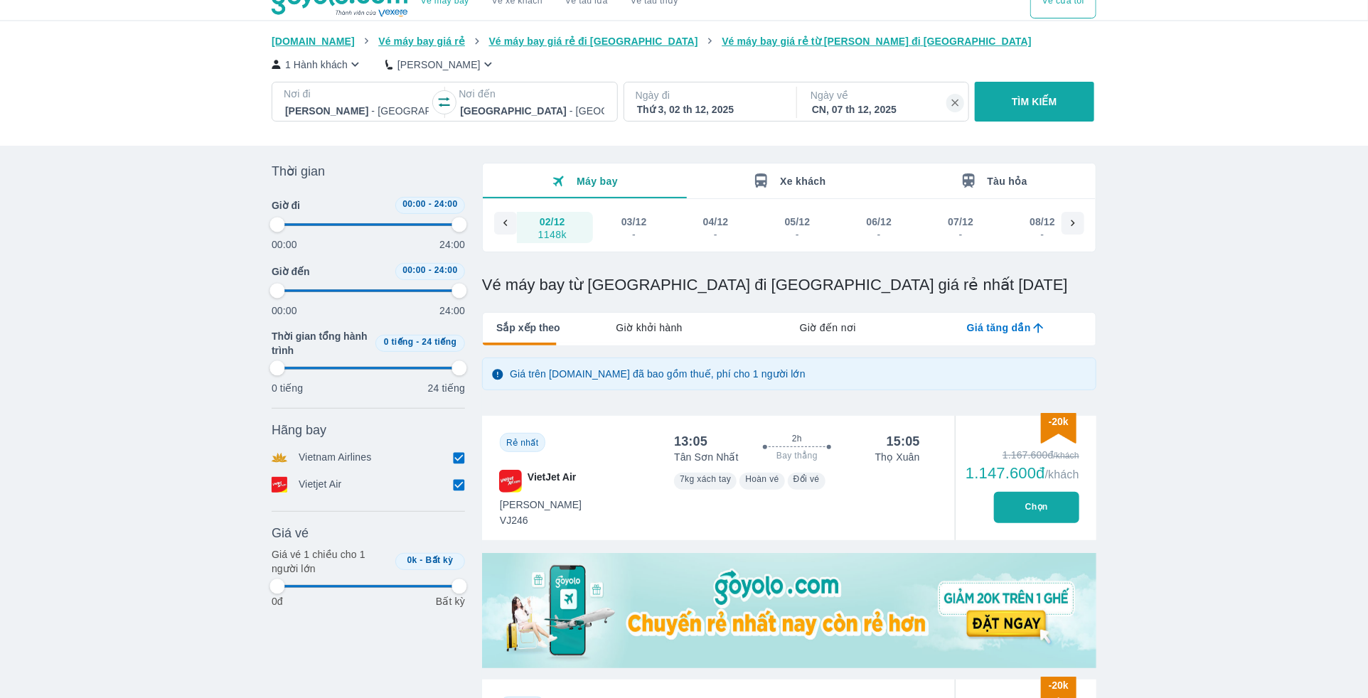
type input "97.9166666666667"
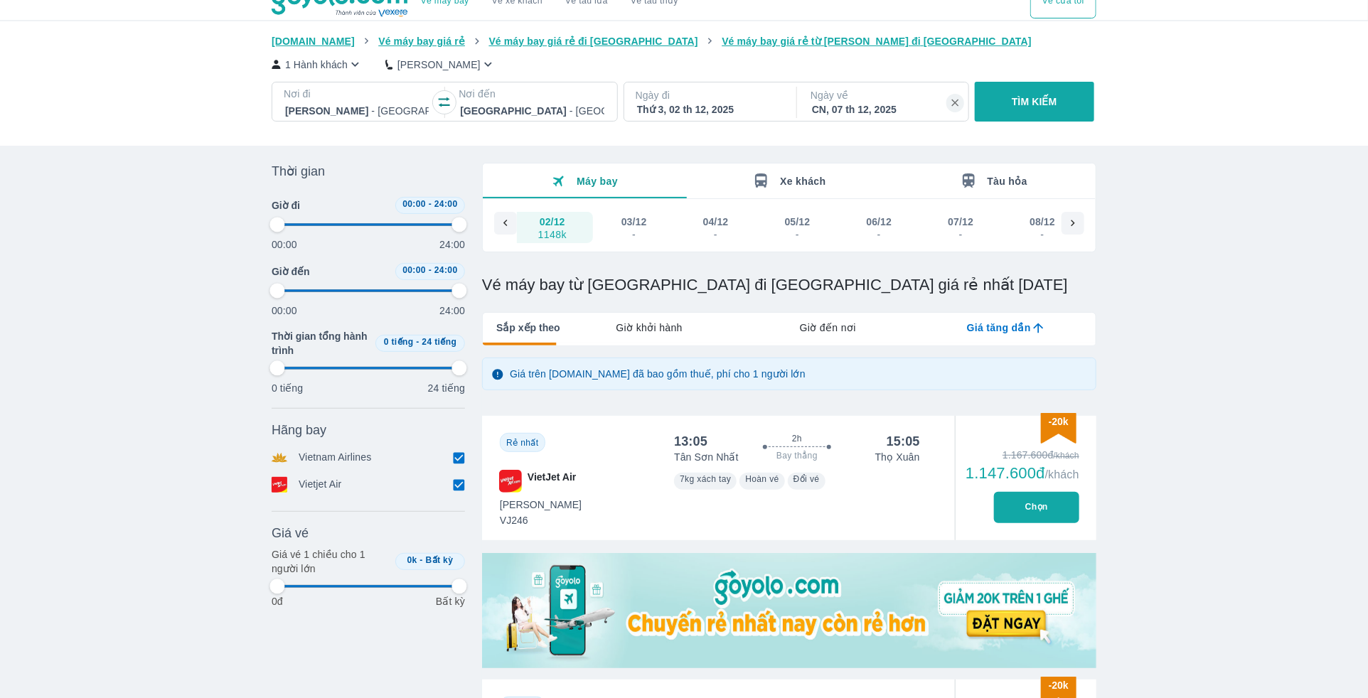
type input "97.9166666666667"
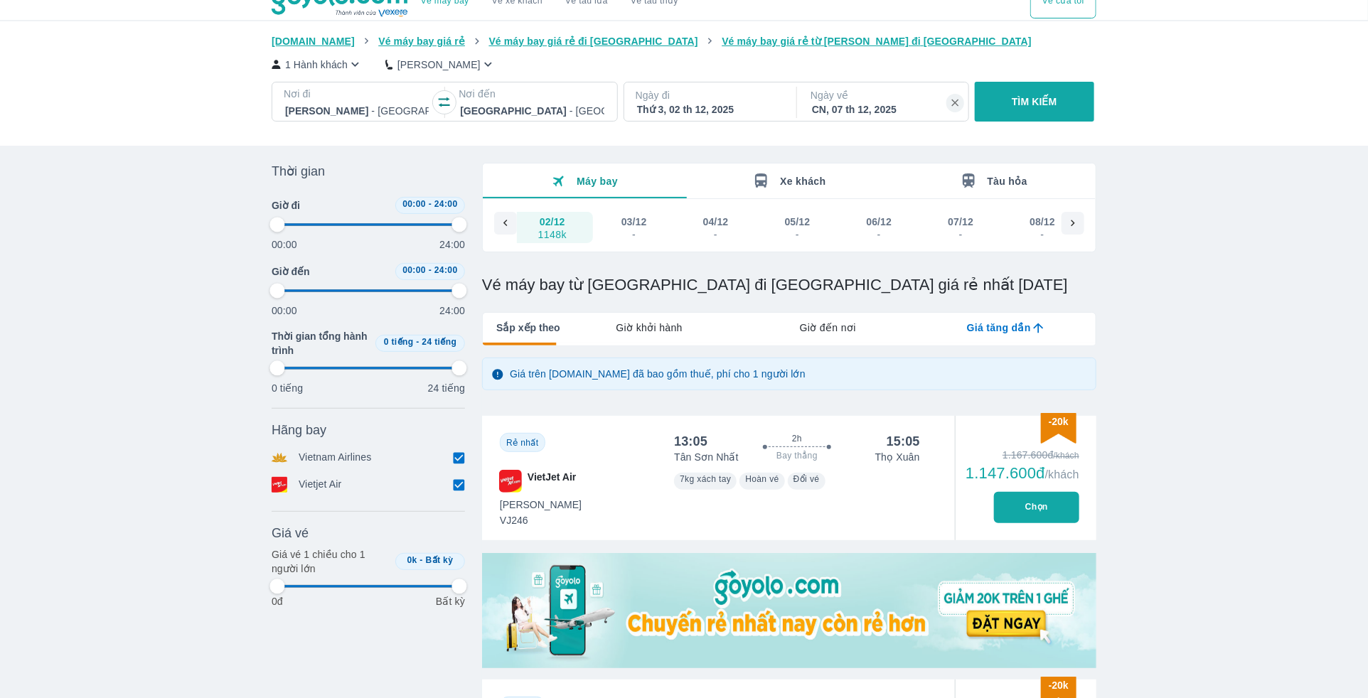
type input "97.9166666666667"
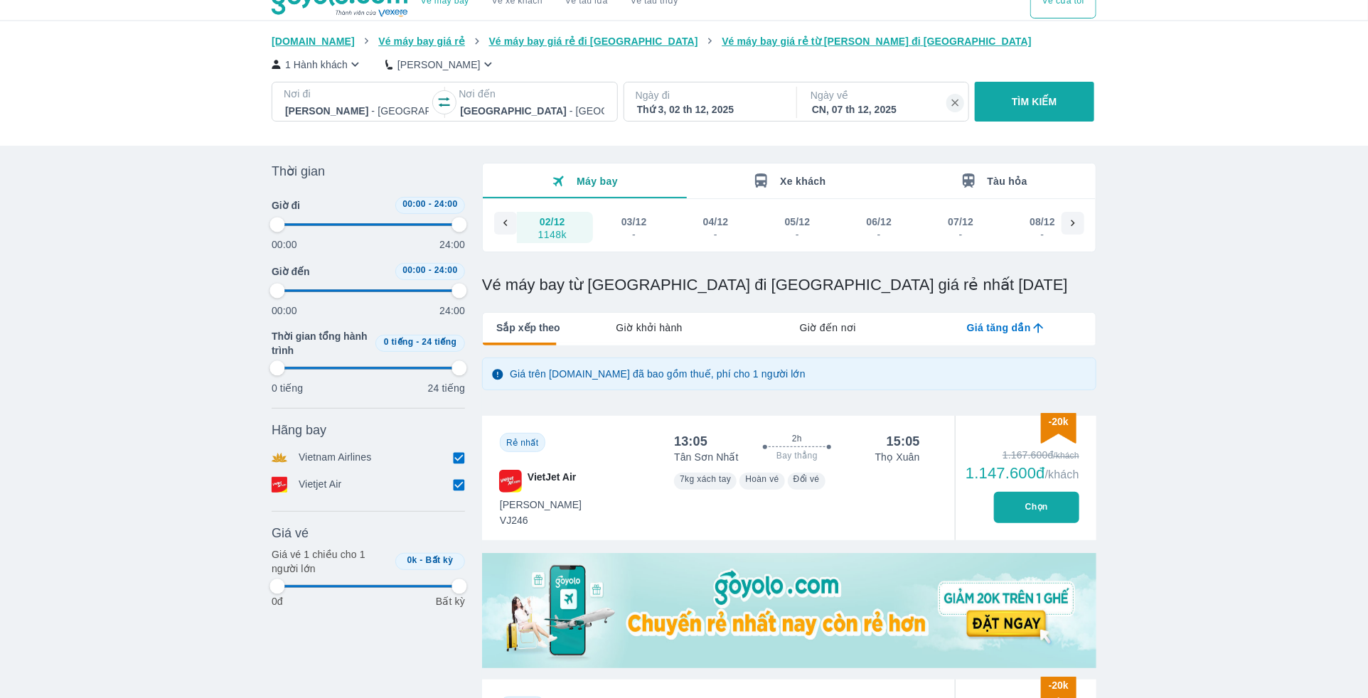
type input "97.9166666666667"
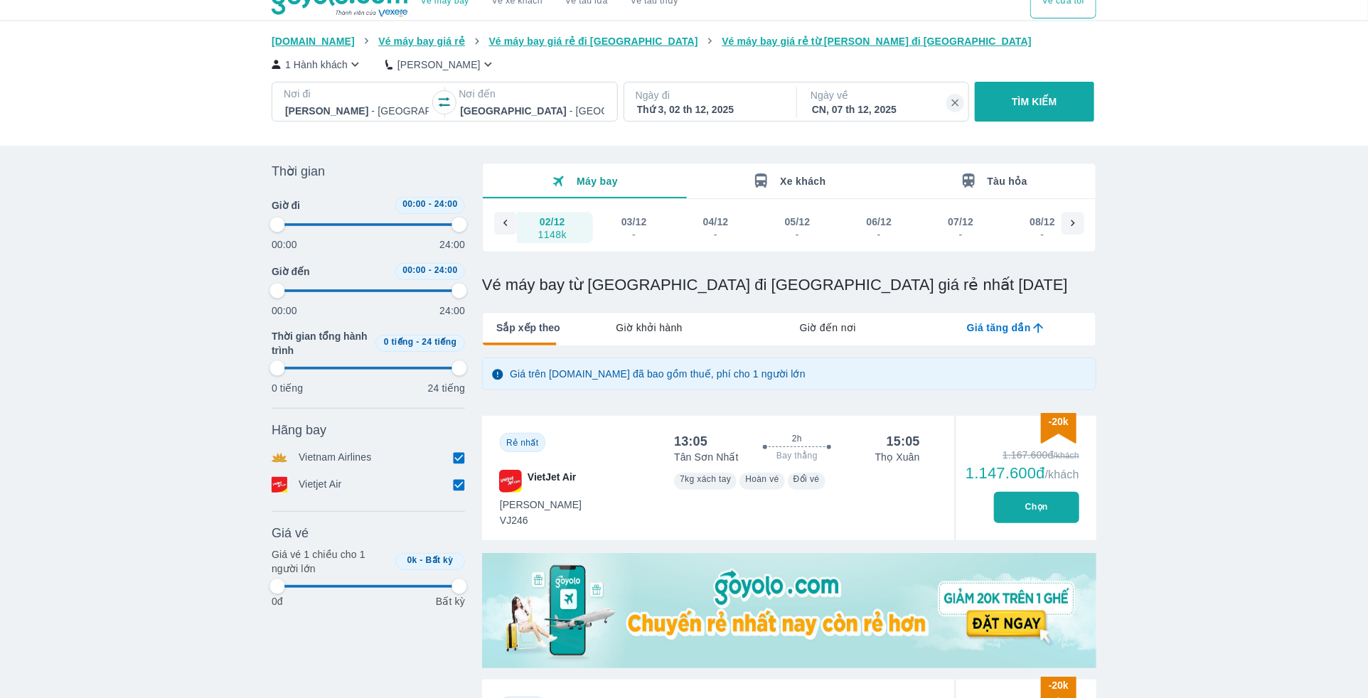
type input "97.9166666666667"
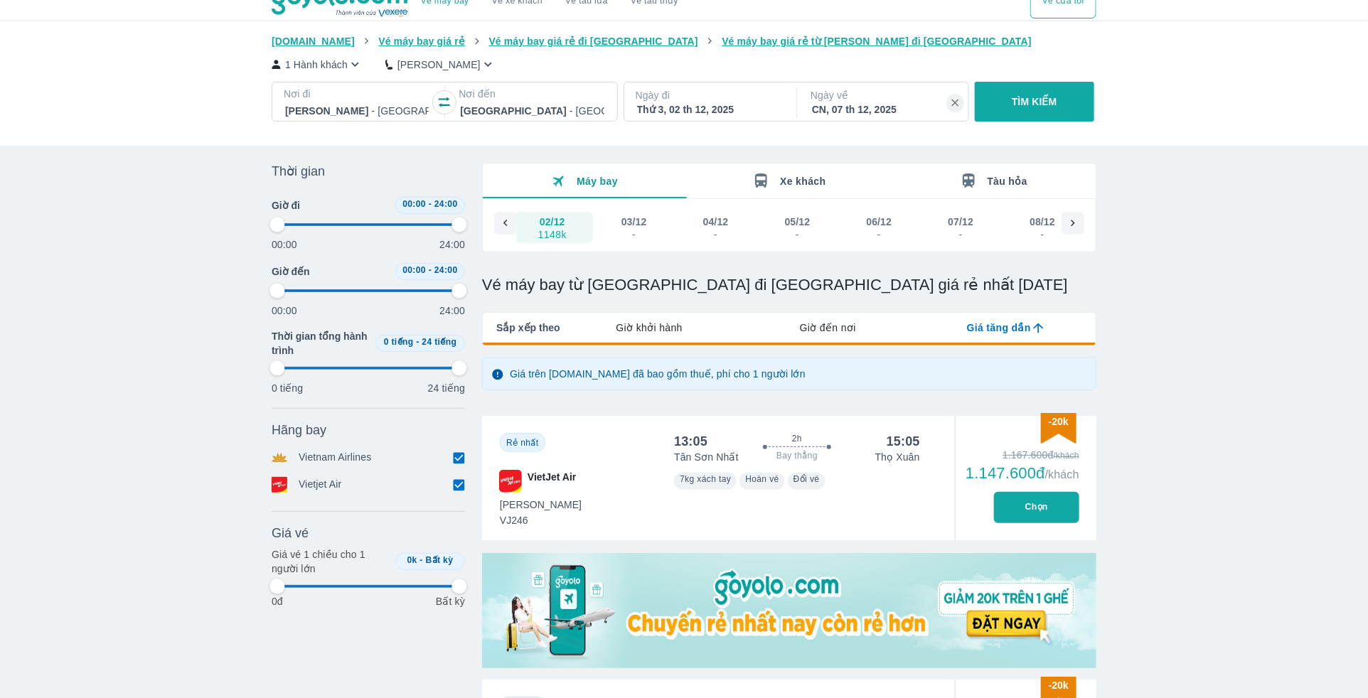
type input "97.9166666666667"
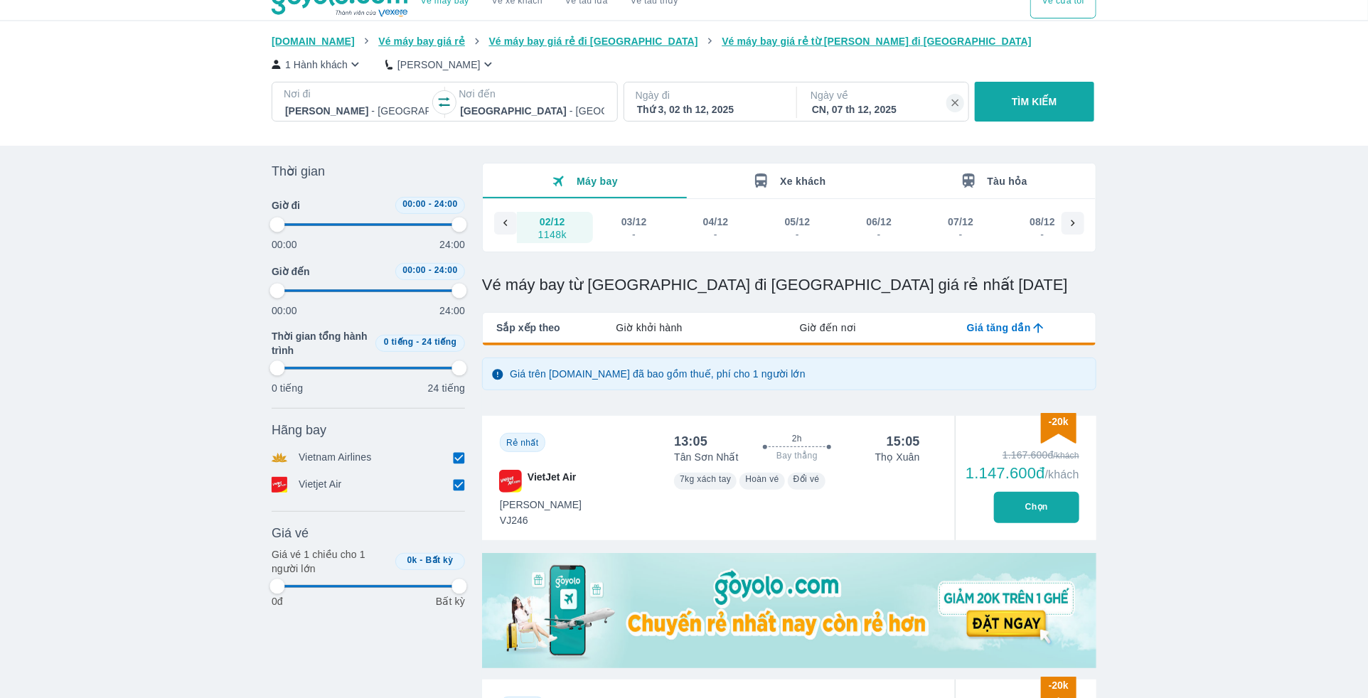
type input "97.9166666666667"
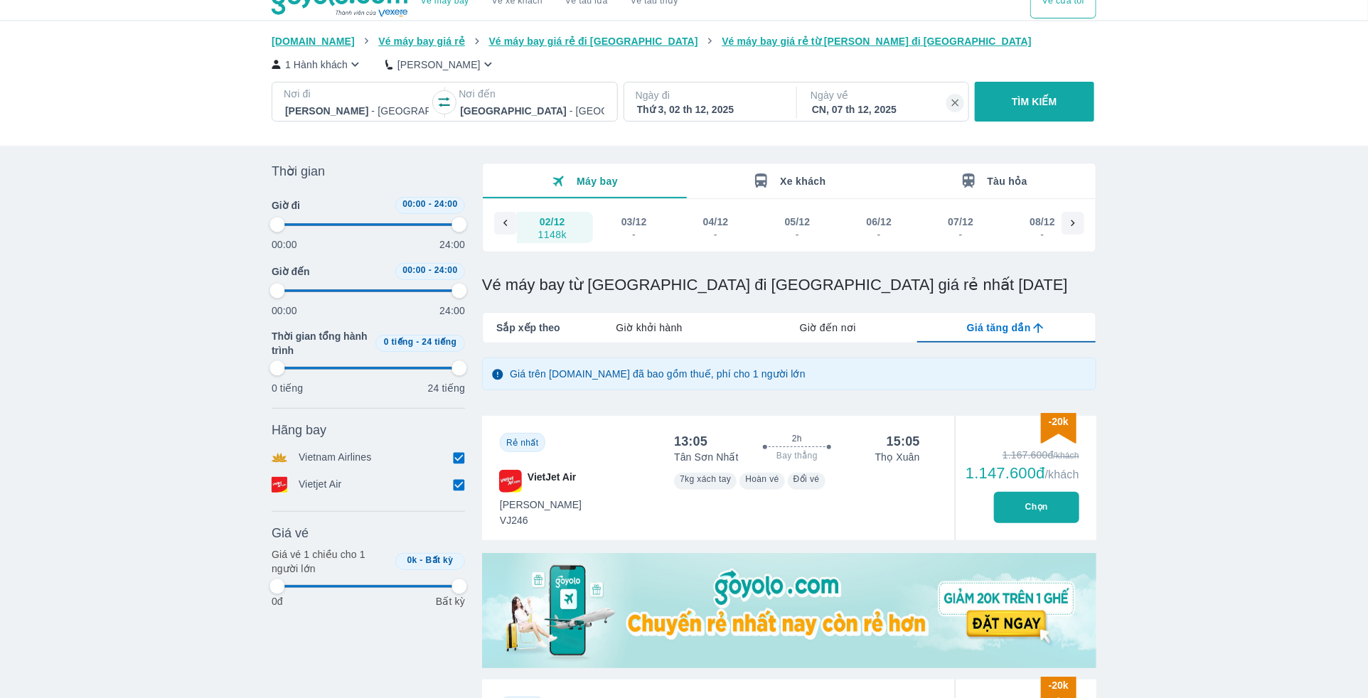
type input "97.9166666666667"
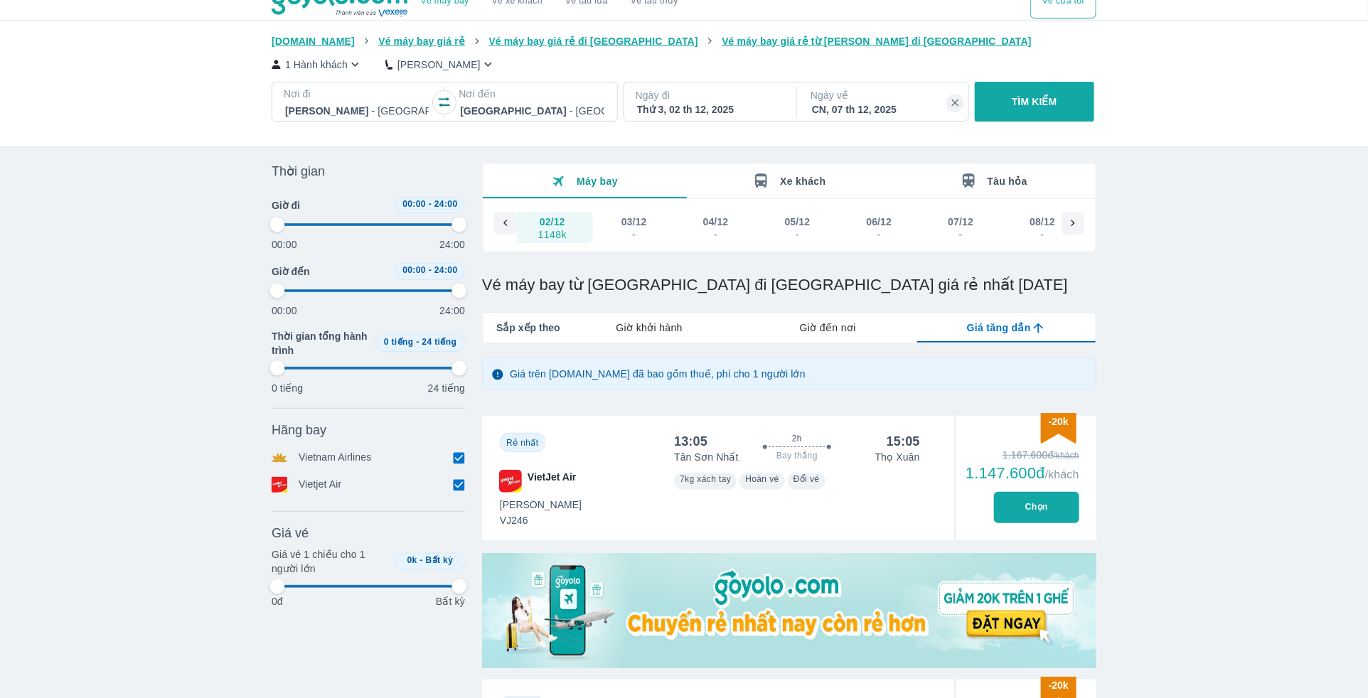
type input "97.9166666666667"
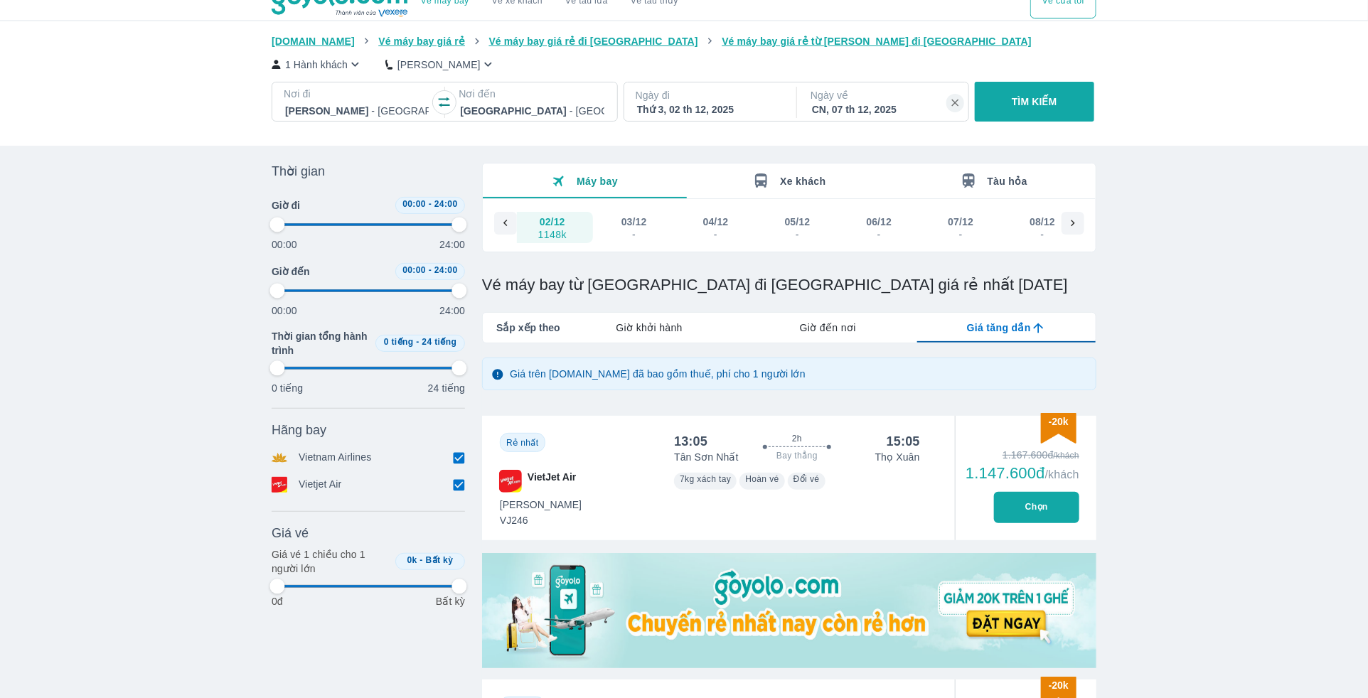
type input "97.9166666666667"
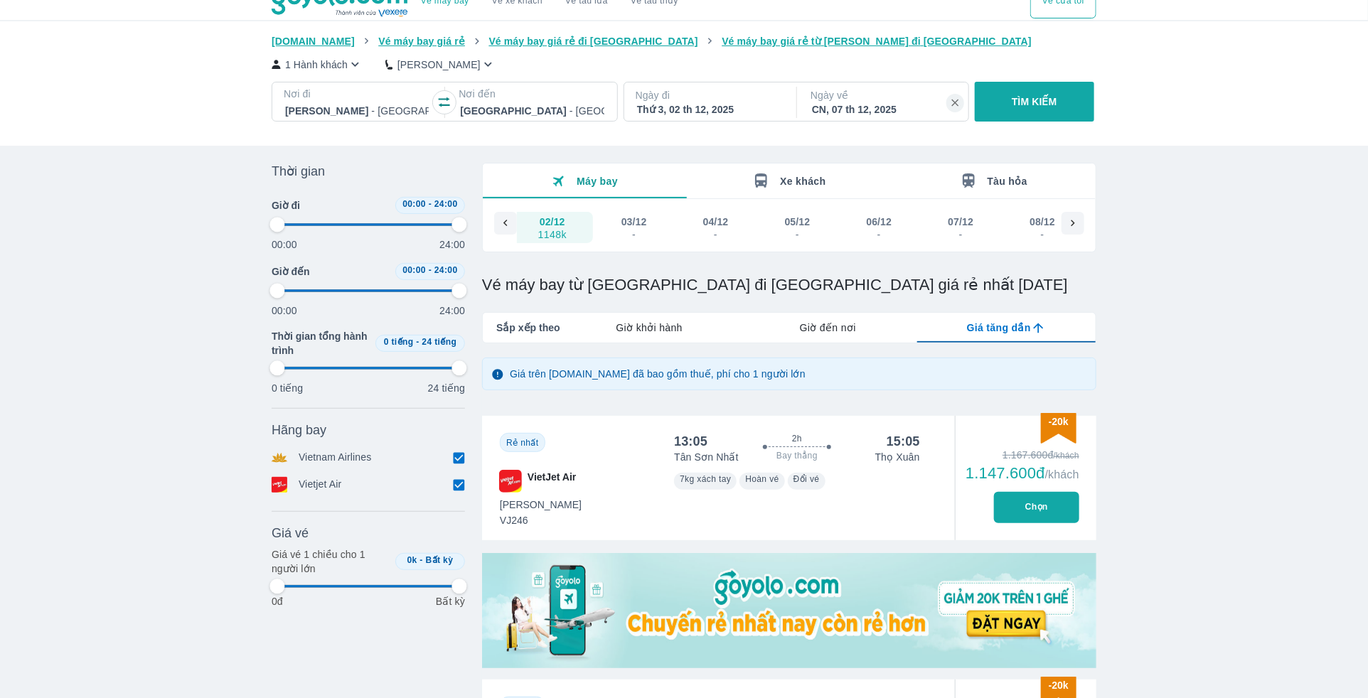
type input "97.9166666666667"
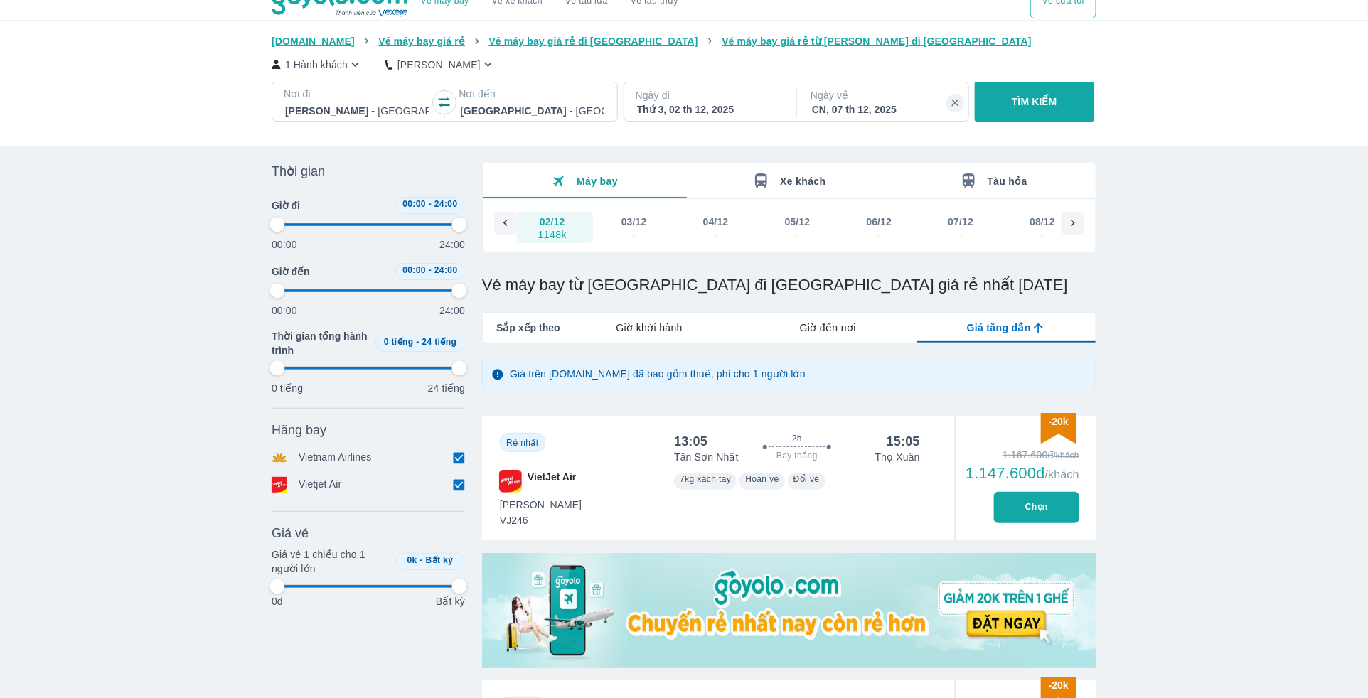
type input "97.9166666666667"
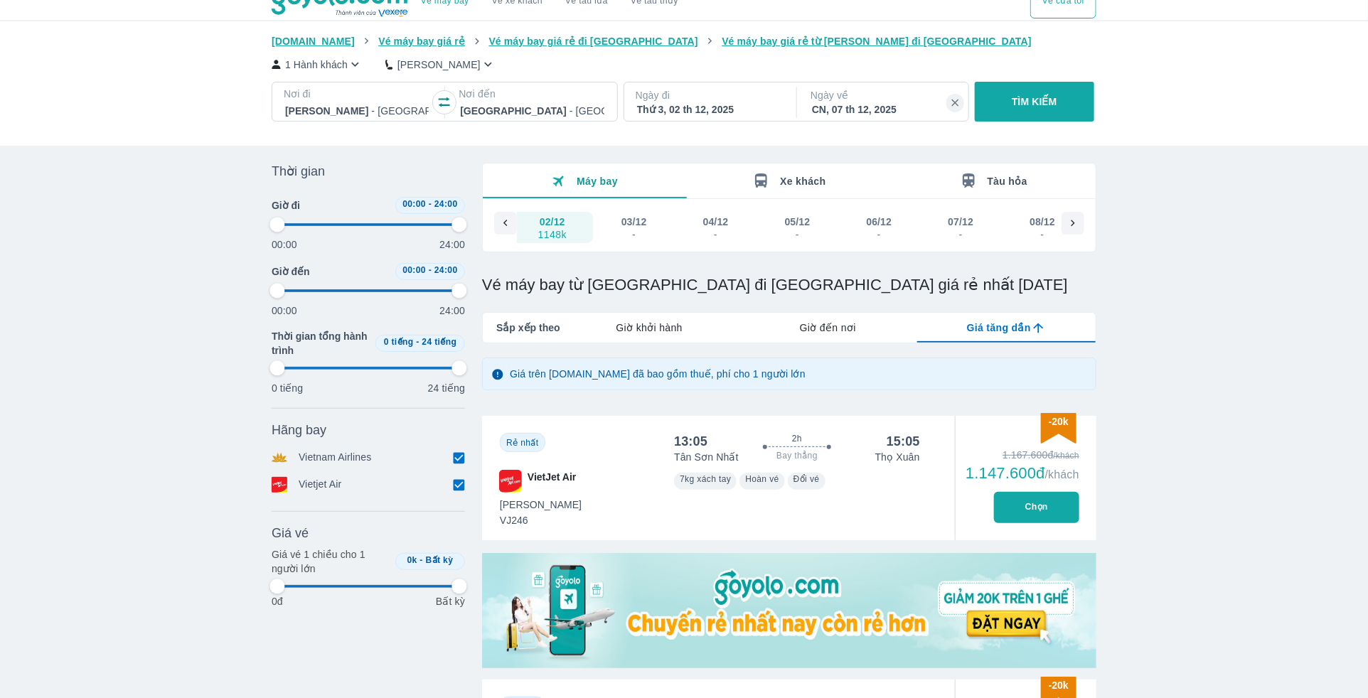
type input "97.9166666666667"
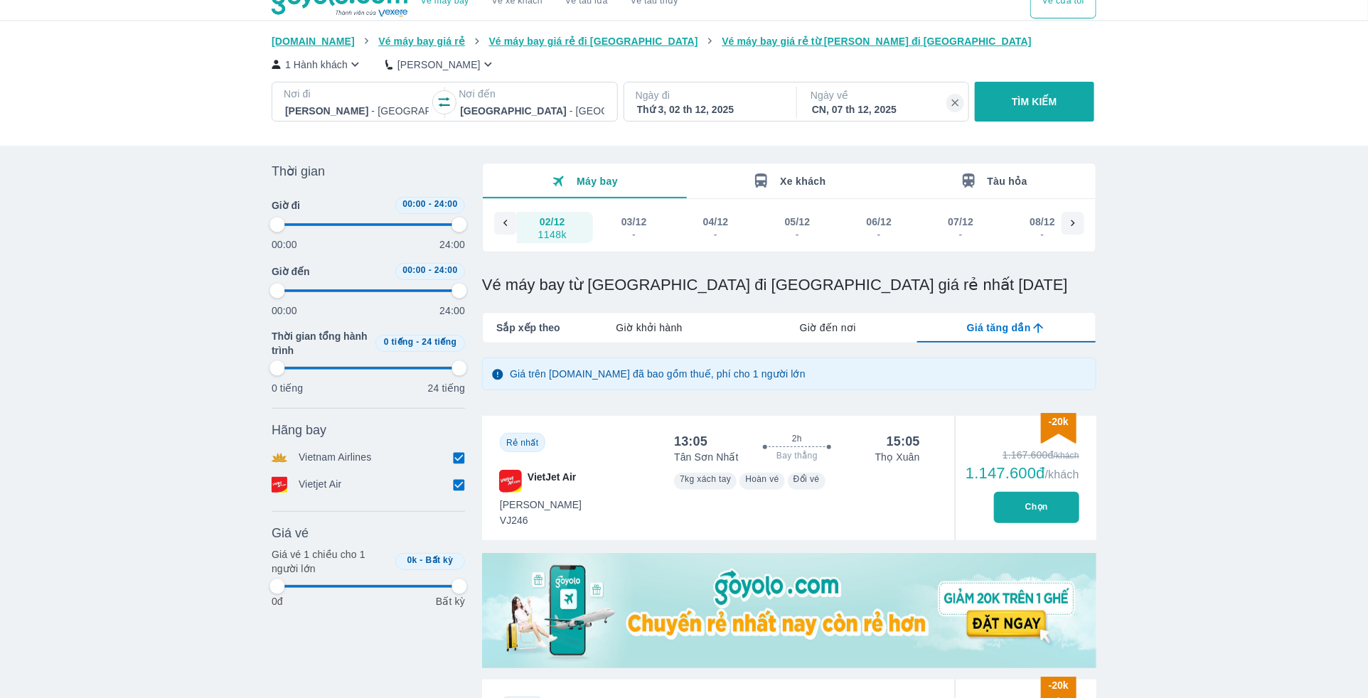
type input "97.9166666666667"
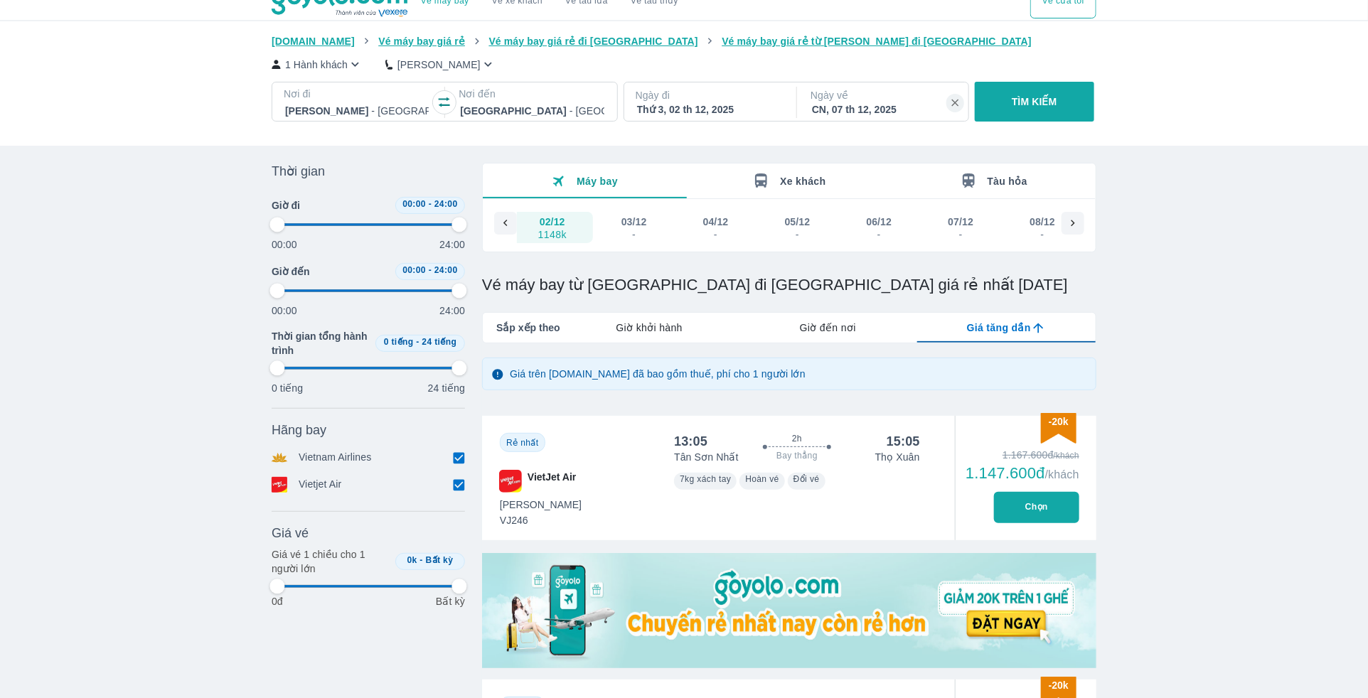
type input "97.9166666666667"
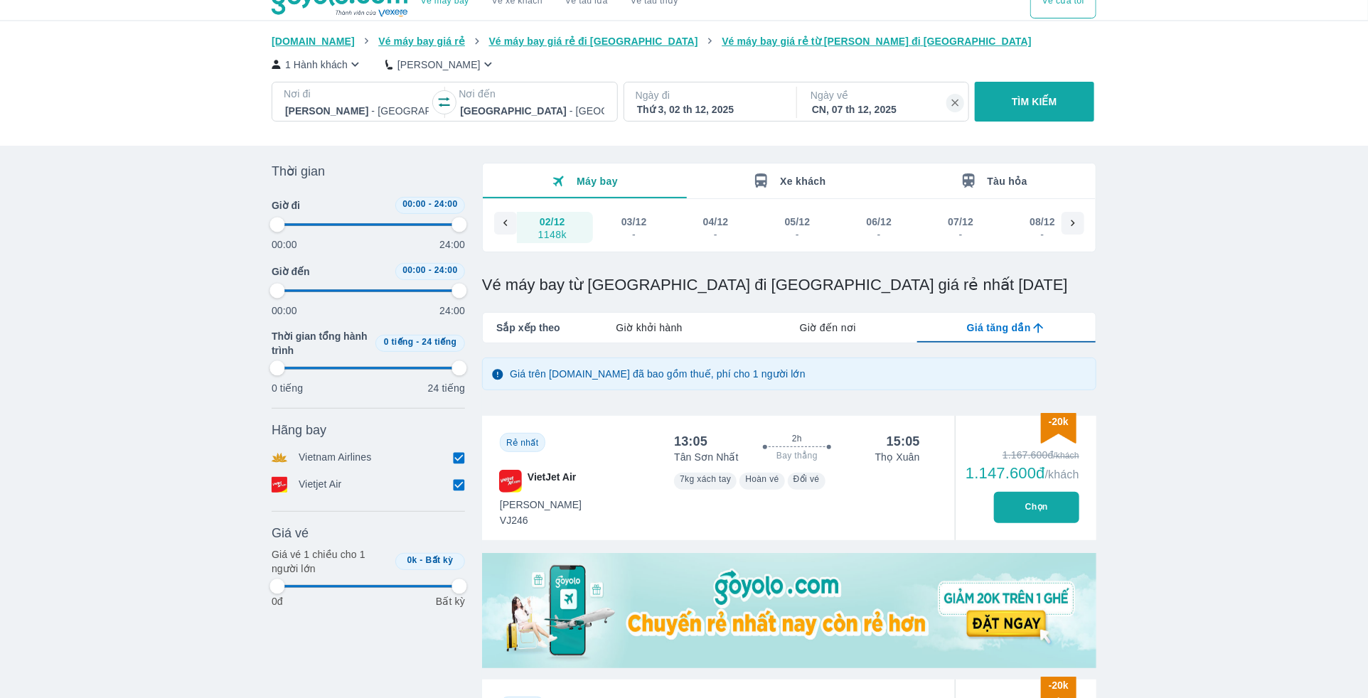
type input "97.9166666666667"
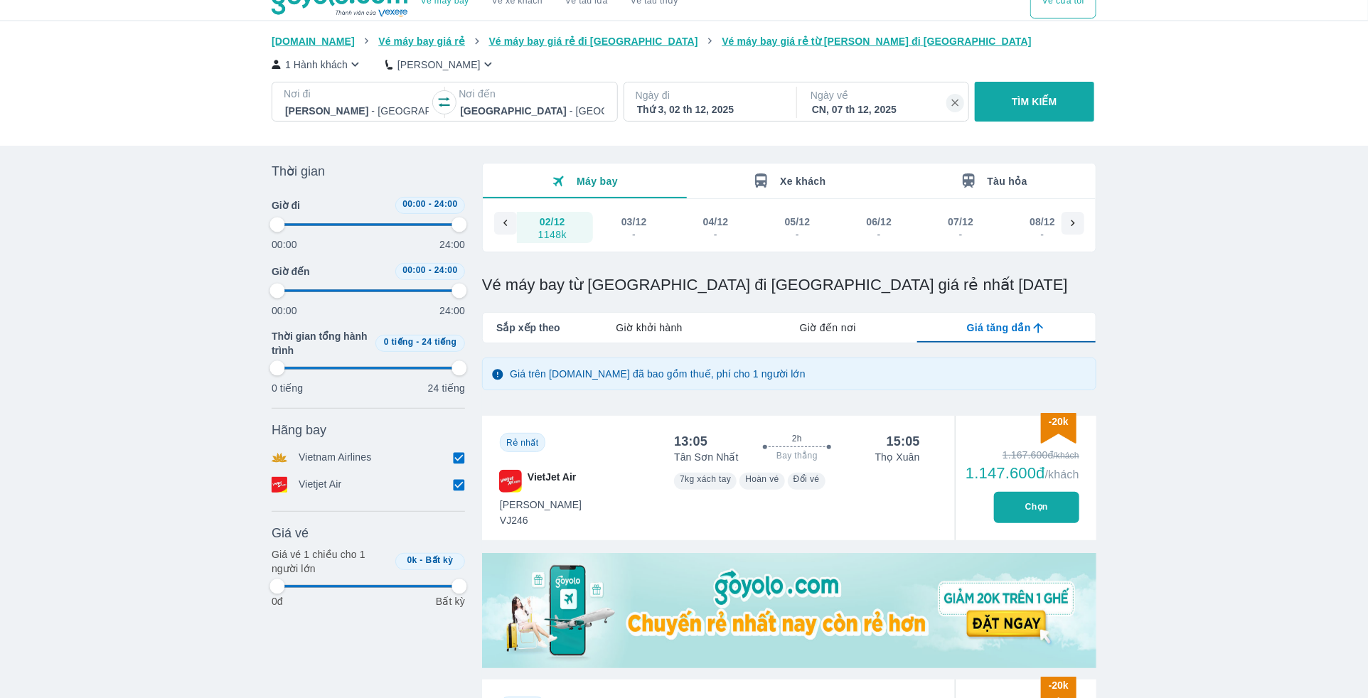
type input "97.9166666666667"
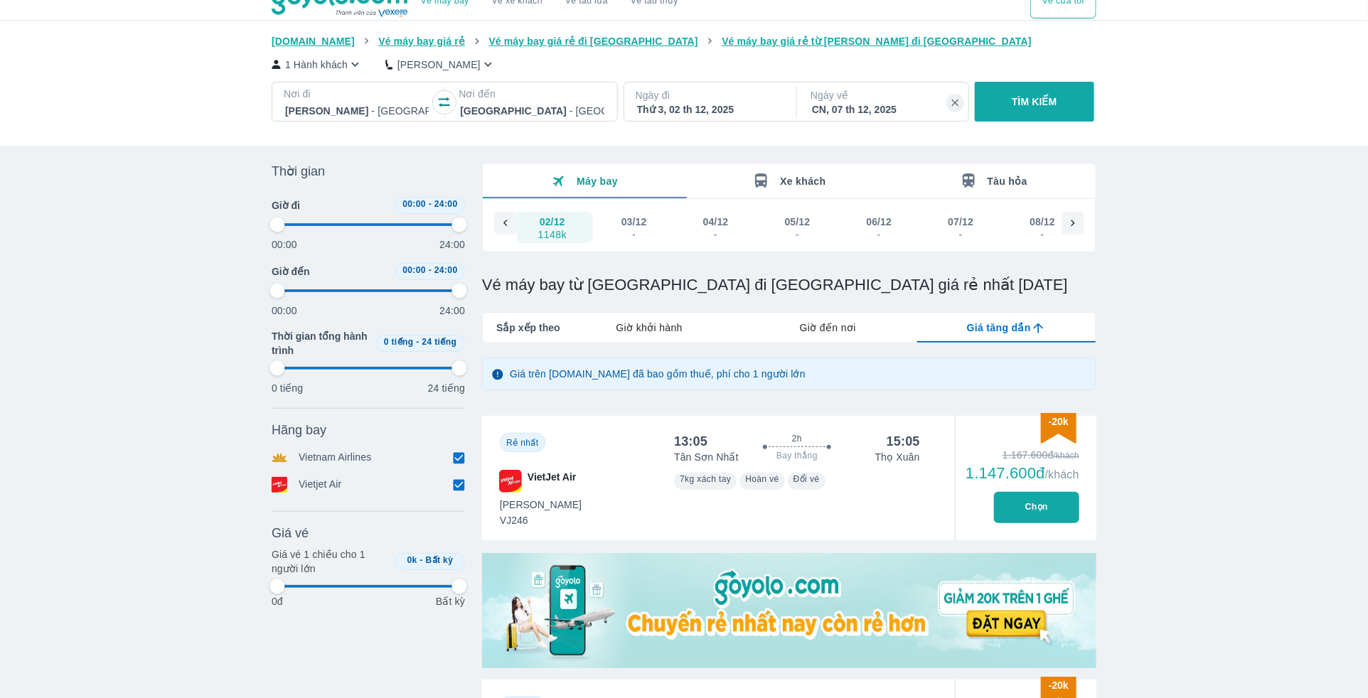
type input "97.9166666666667"
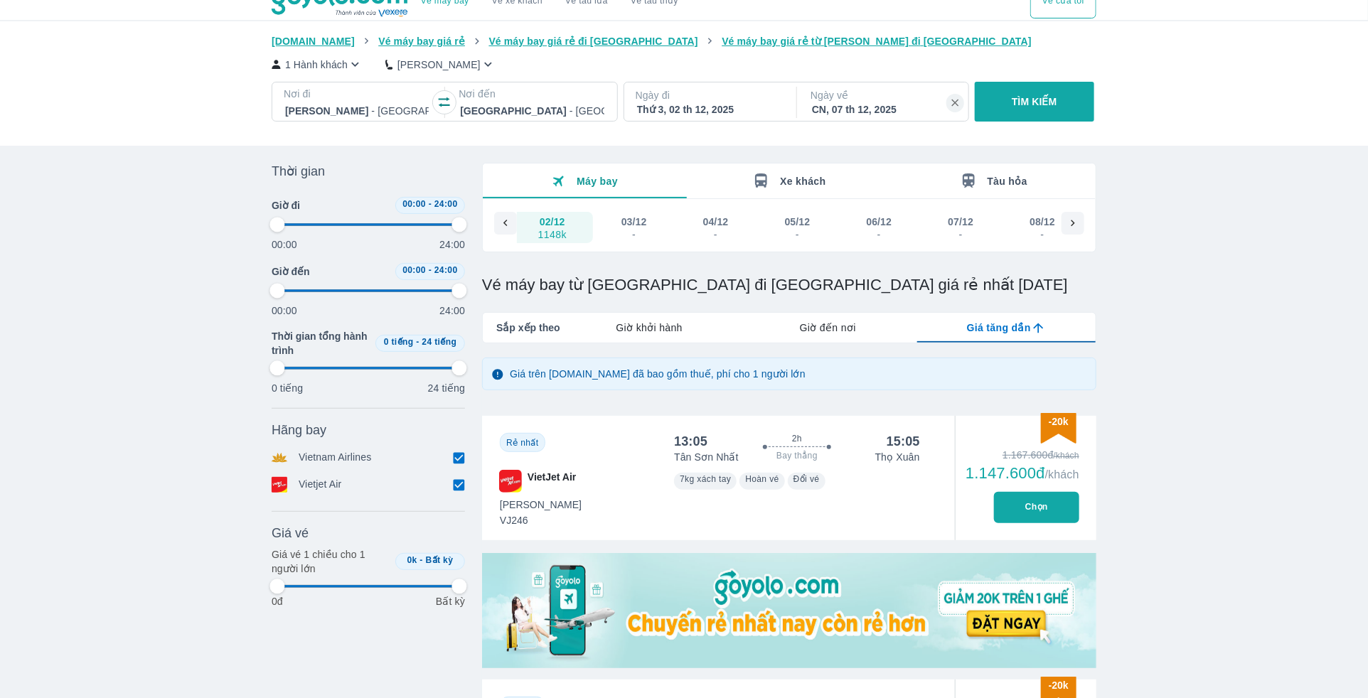
type input "97.9166666666667"
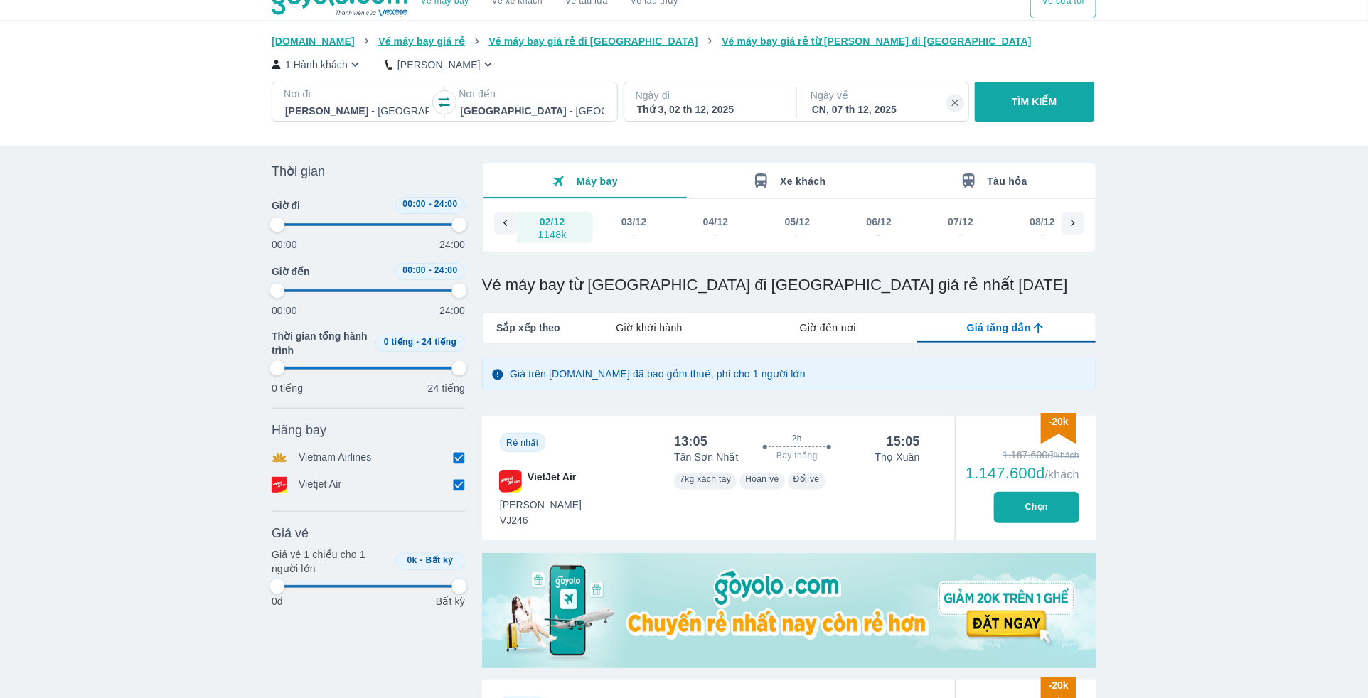
type input "97.9166666666667"
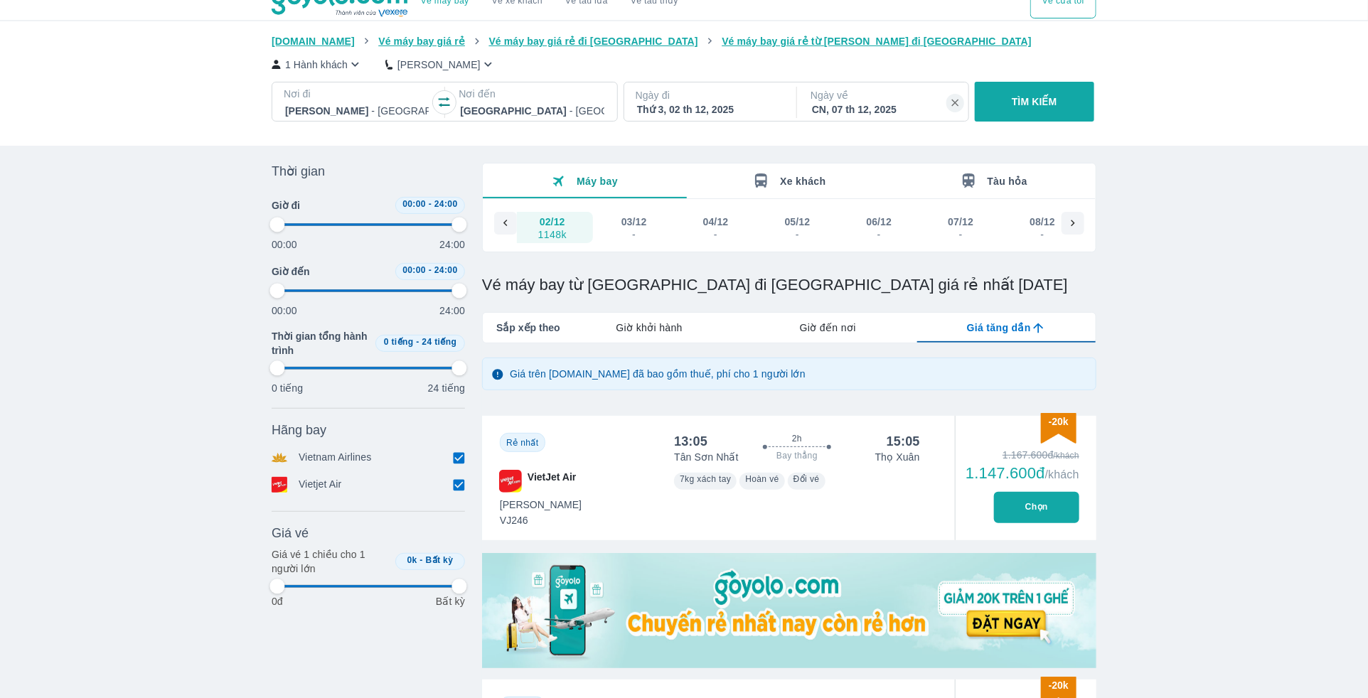
type input "97.9166666666667"
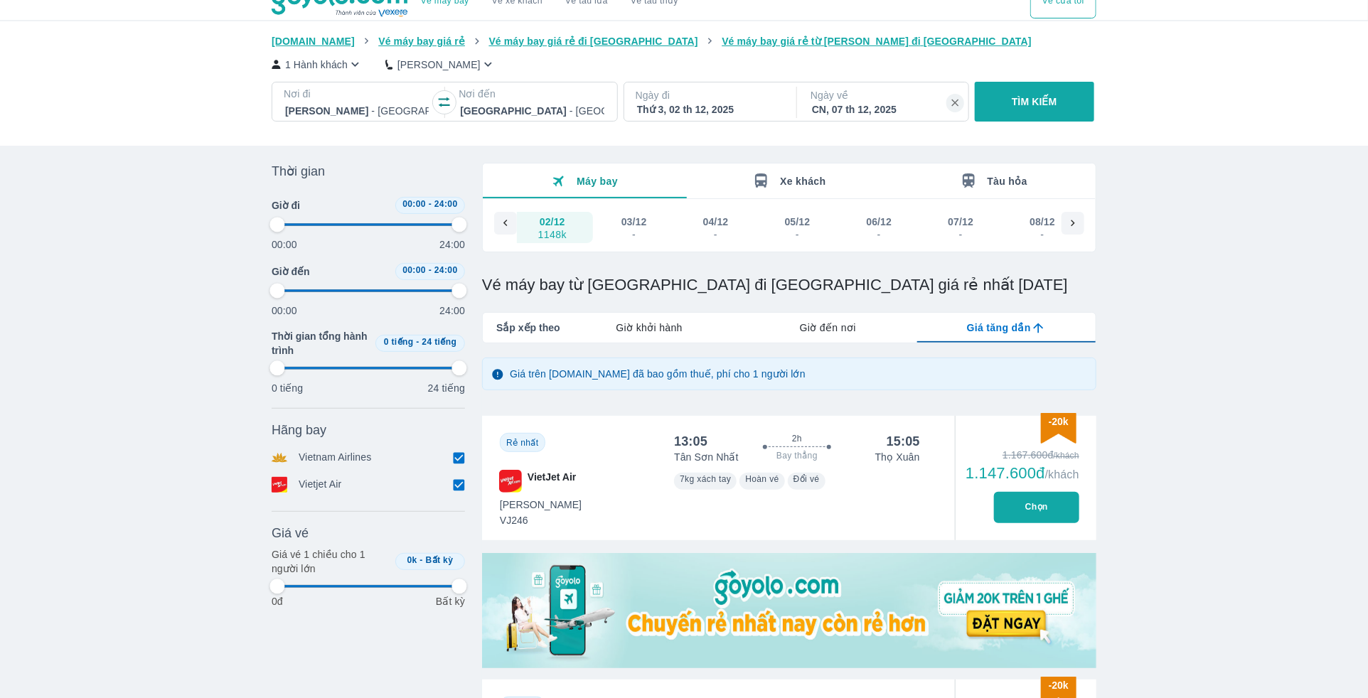
type input "97.9166666666667"
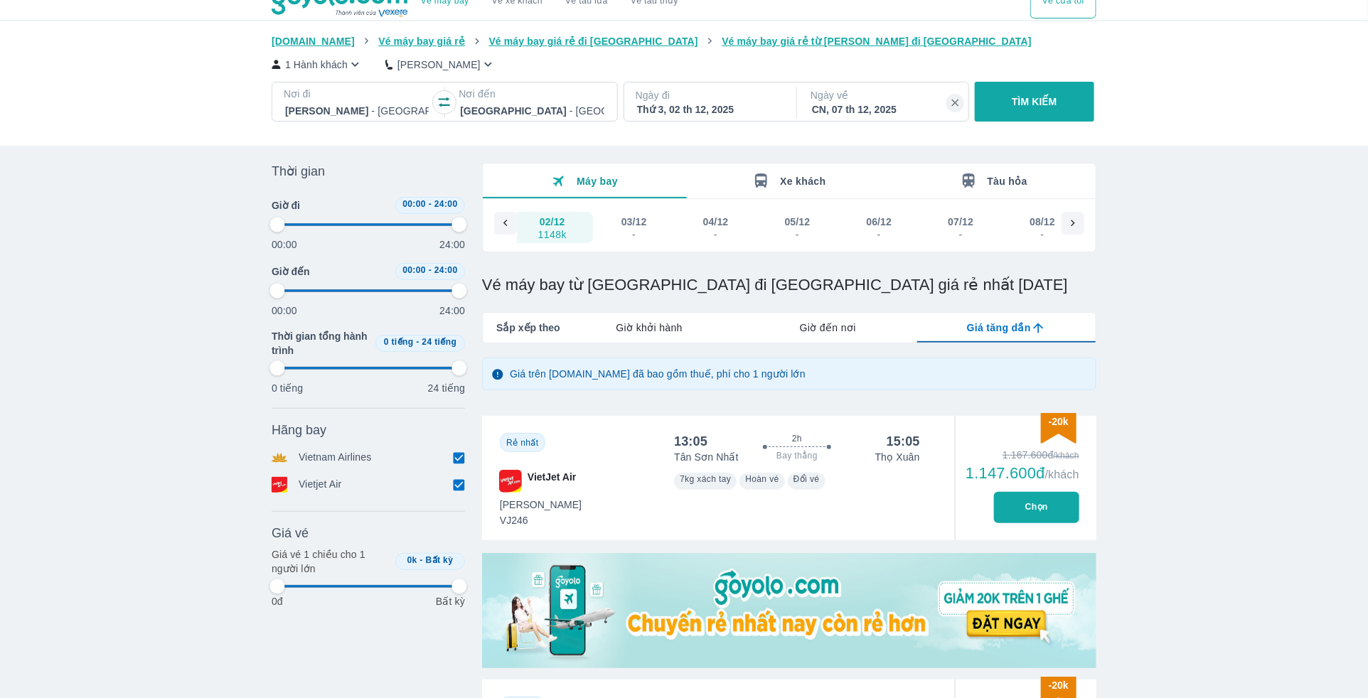
type input "97.9166666666667"
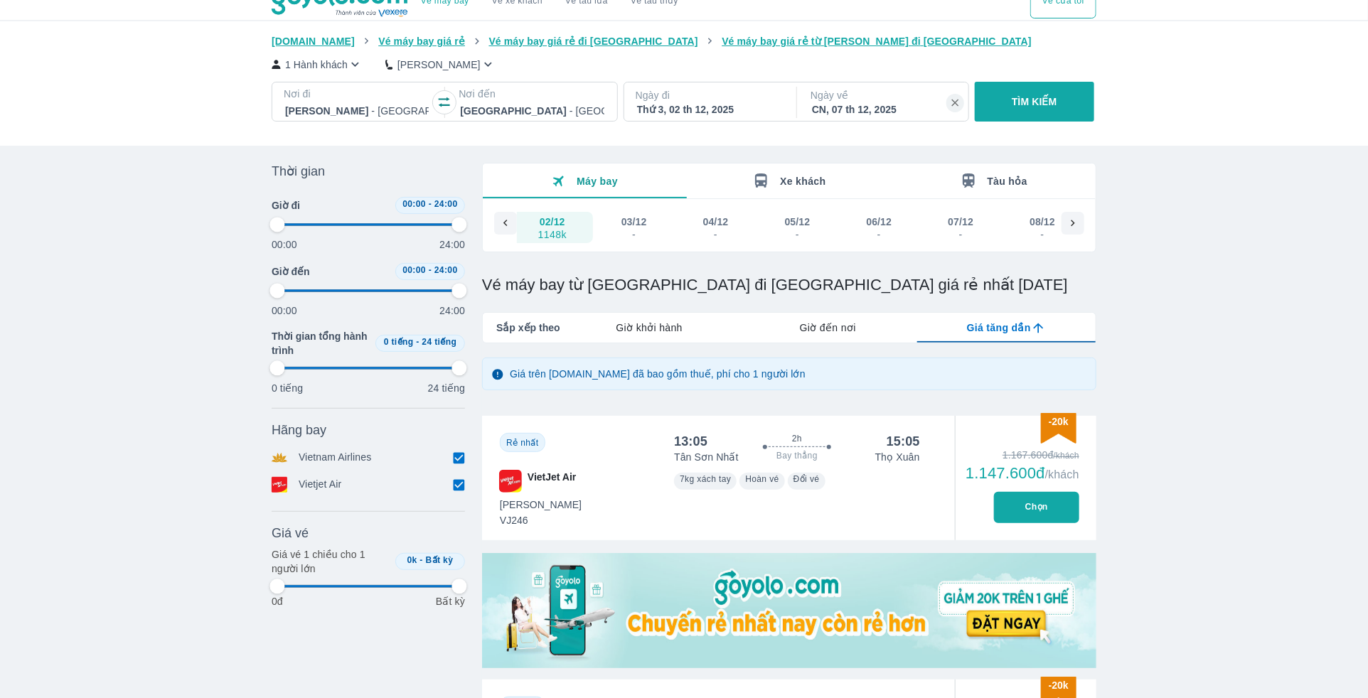
type input "97.9166666666667"
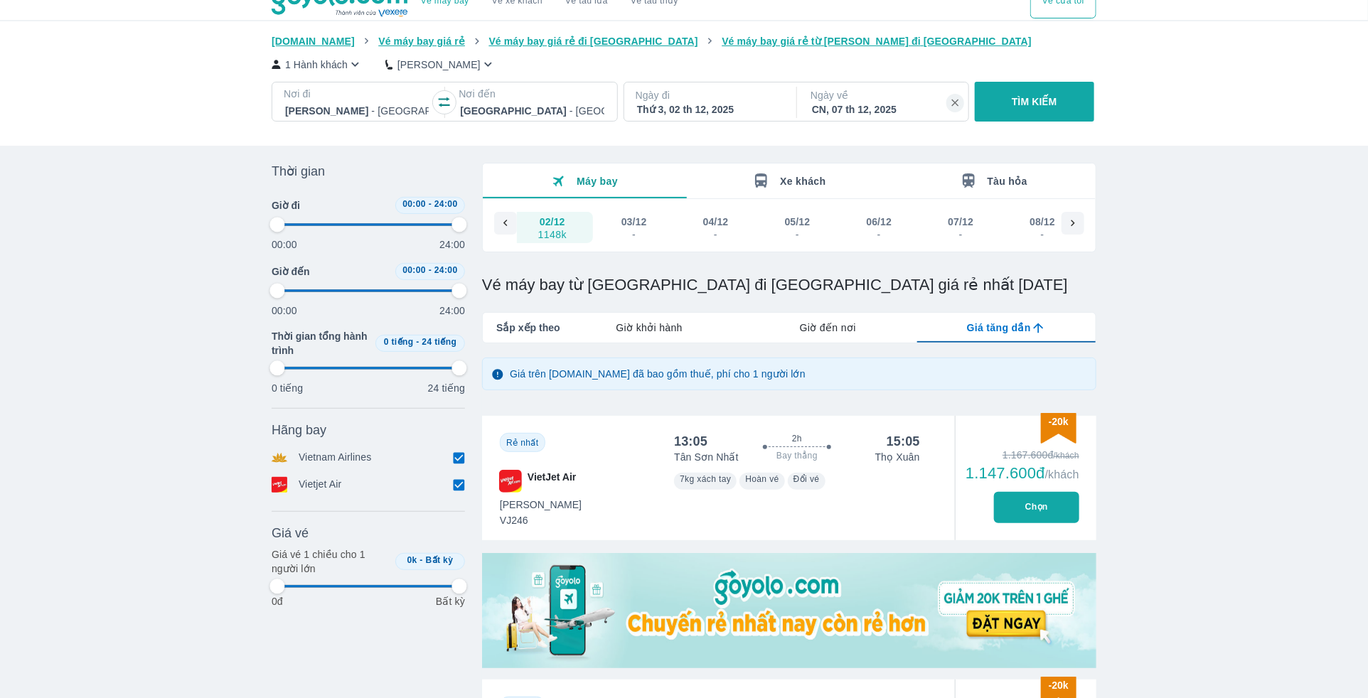
type input "97.9166666666667"
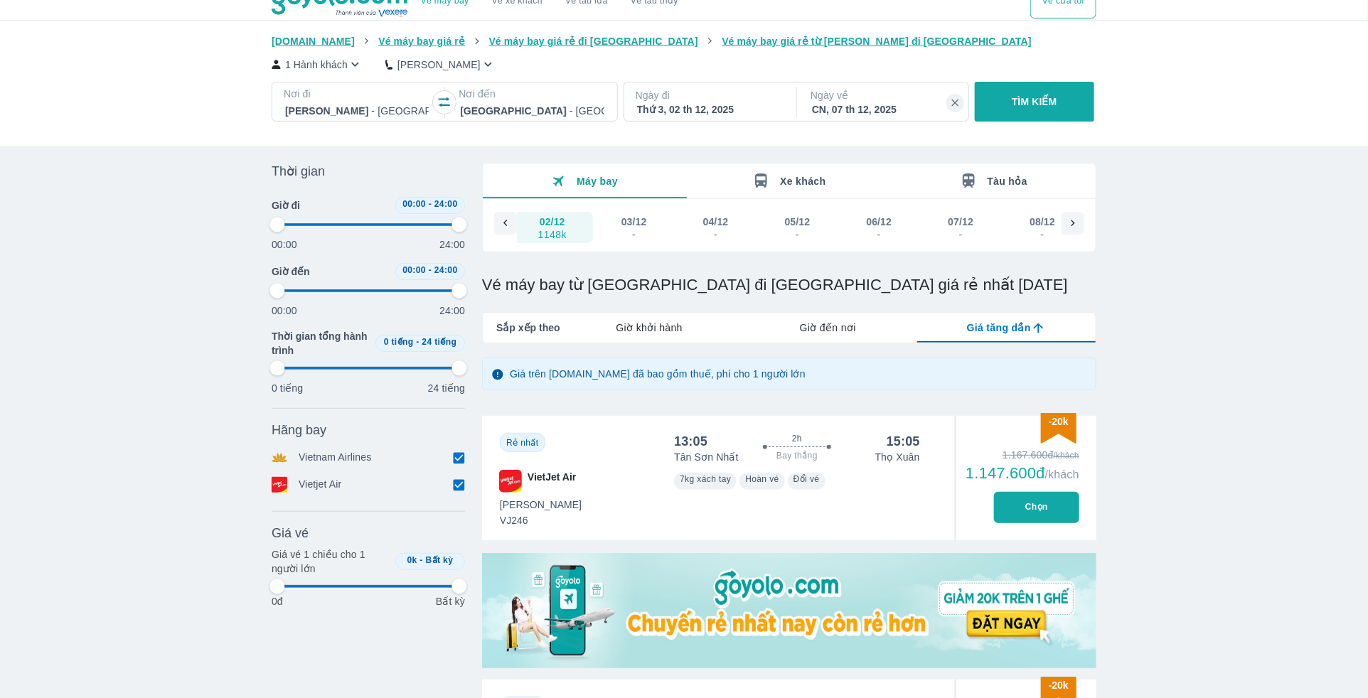
type input "97.9166666666667"
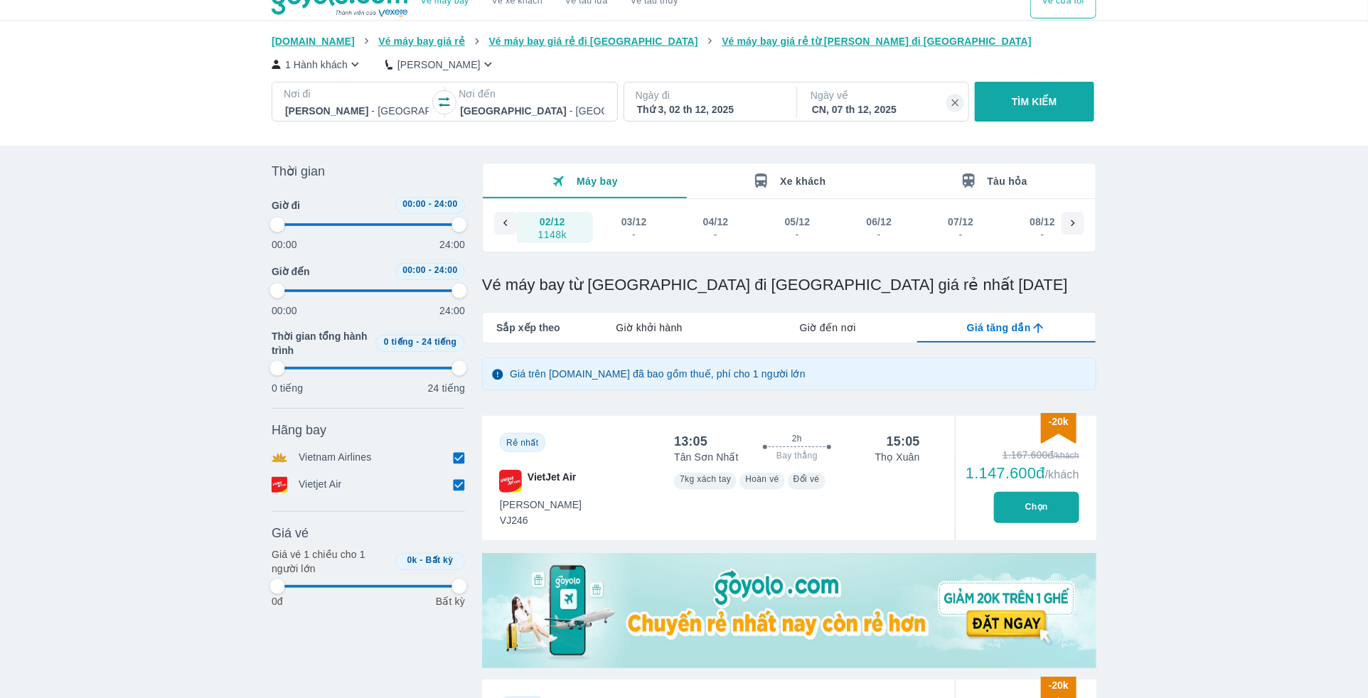
type input "97.9166666666667"
